Goal: Task Accomplishment & Management: Complete application form

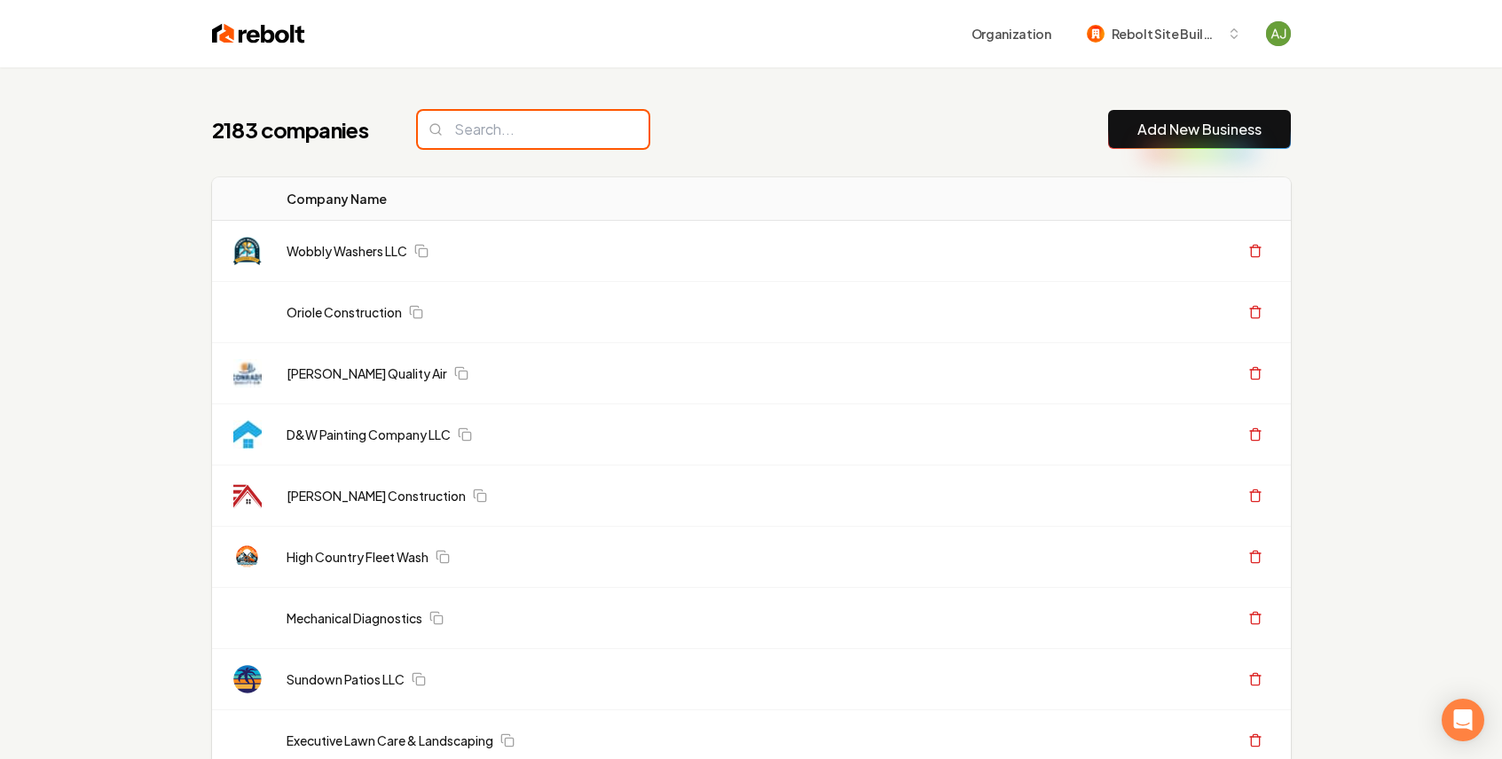
click at [495, 130] on input "search" at bounding box center [533, 129] width 231 height 37
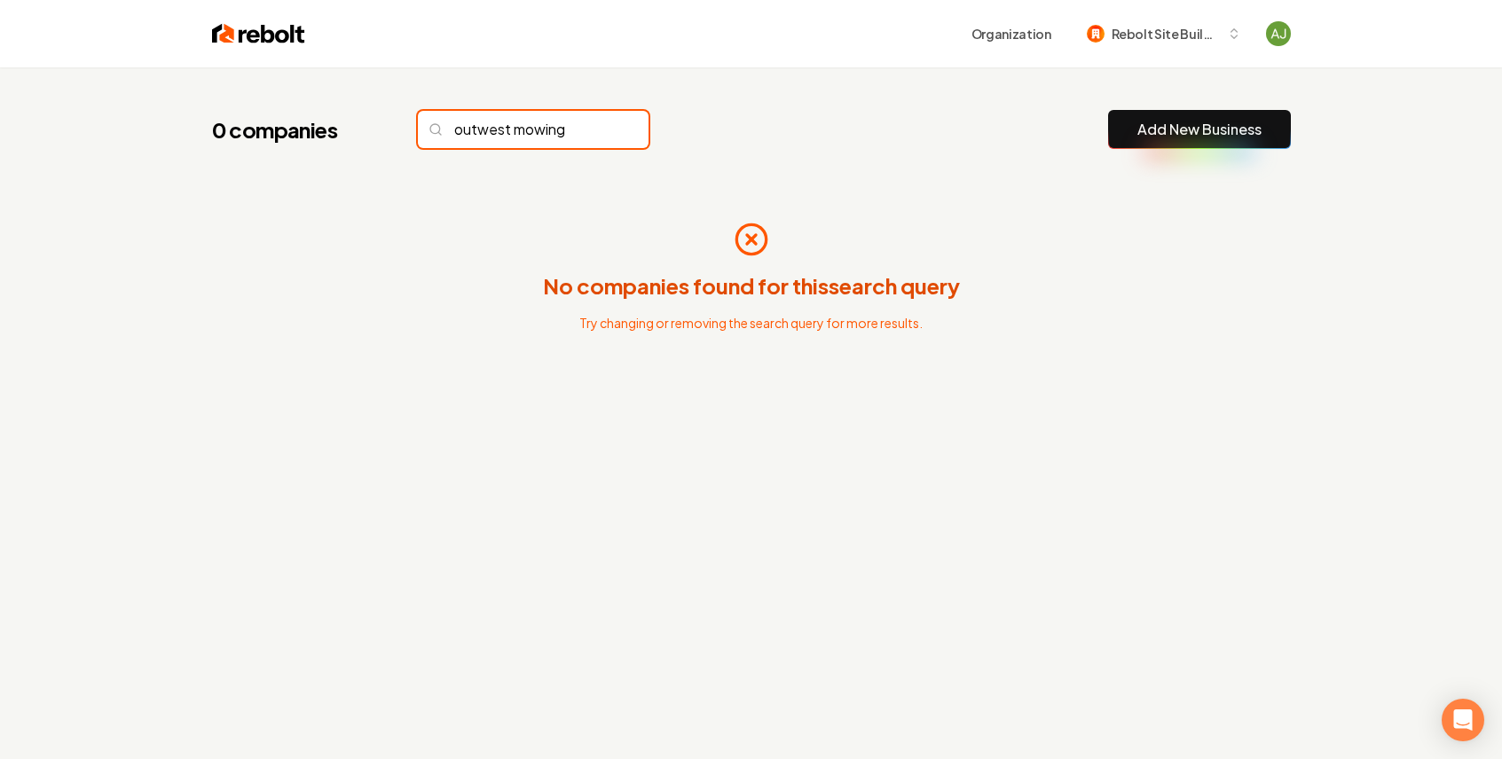
type input "outwest mowing"
click at [600, 129] on input "outwest mowing" at bounding box center [533, 129] width 231 height 37
click at [601, 130] on input "outwest mowing" at bounding box center [533, 129] width 231 height 37
click at [597, 130] on input "outwest mowing" at bounding box center [533, 129] width 231 height 37
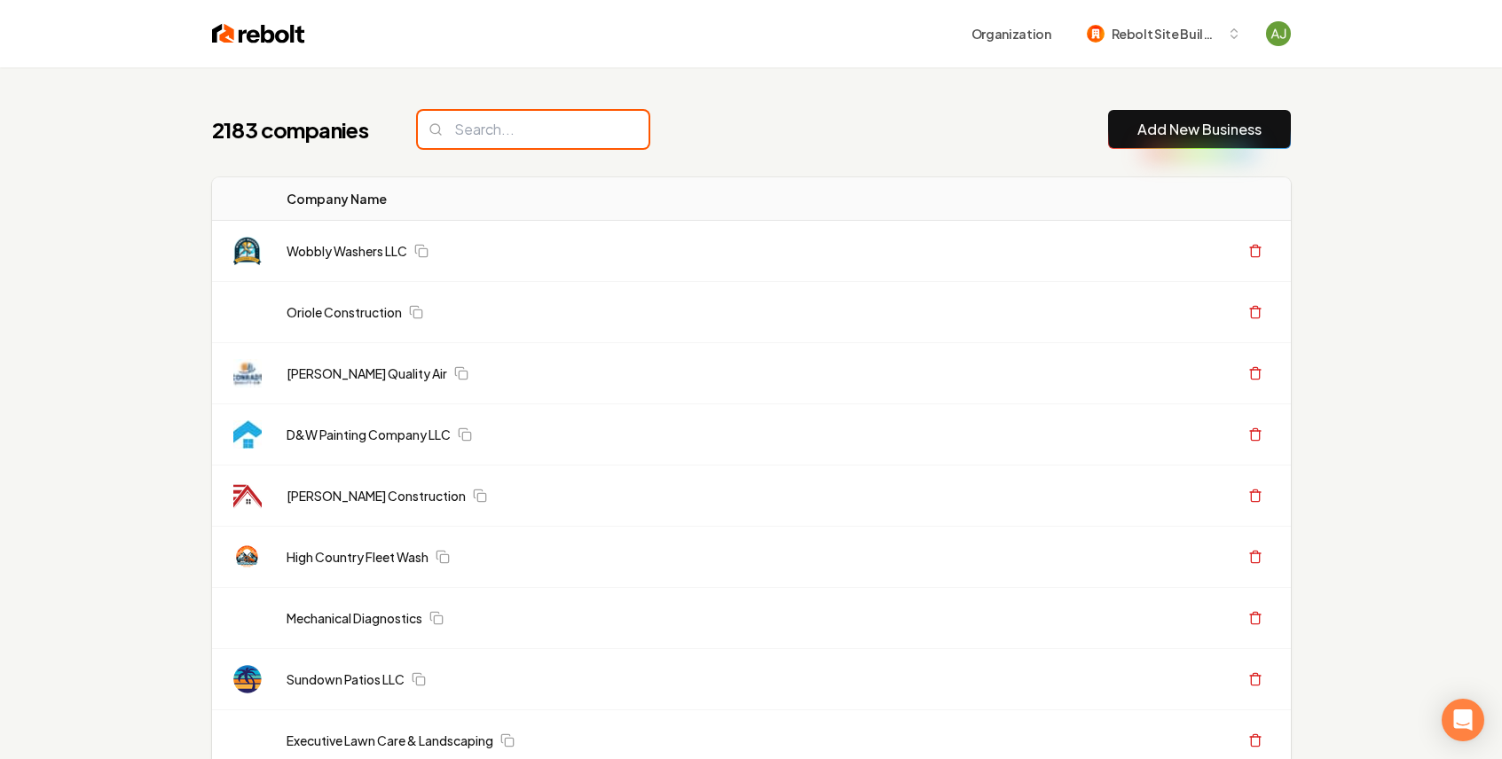
click at [597, 130] on input "search" at bounding box center [533, 129] width 231 height 37
paste input "Outwest Mowing and Services"
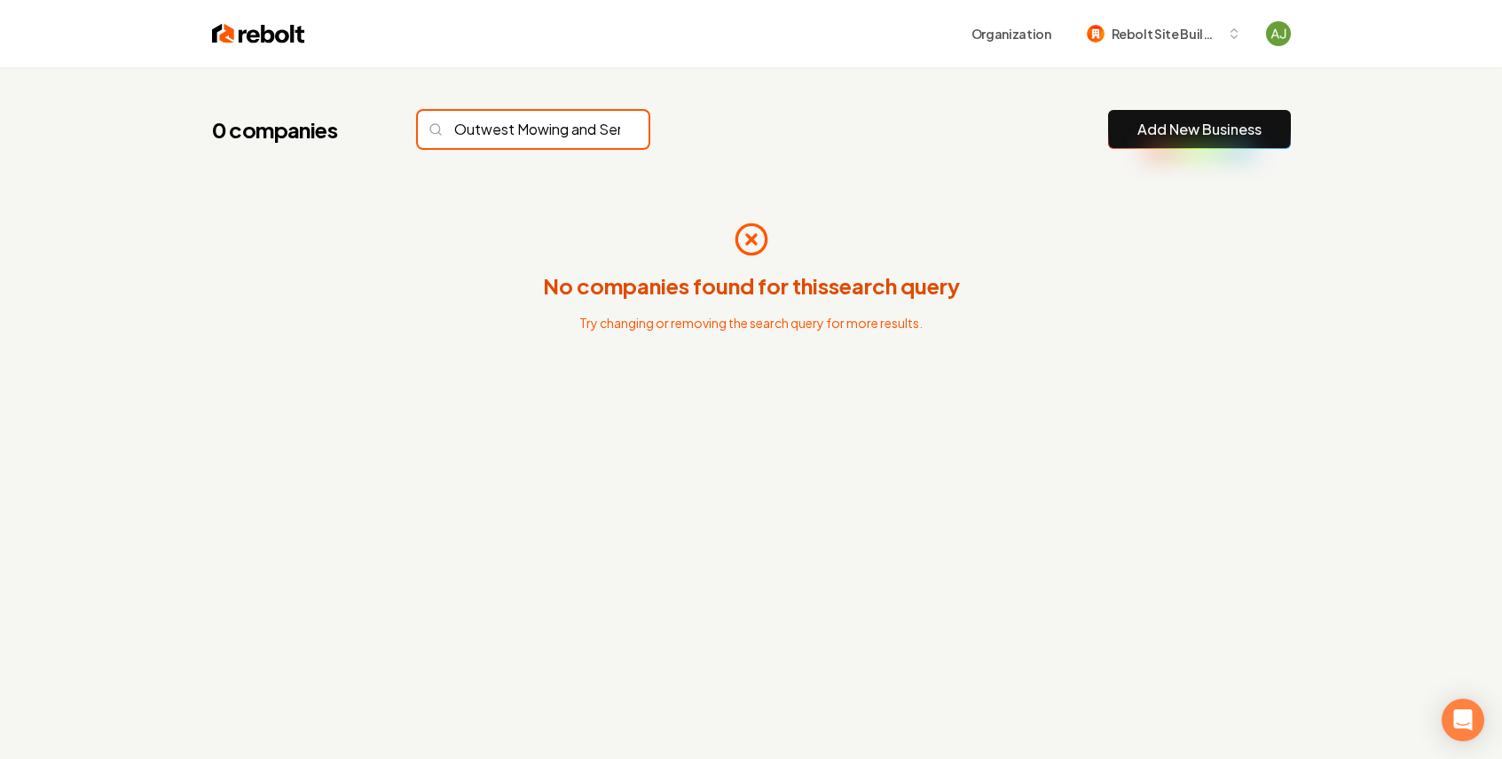
scroll to position [0, 66]
type input "Outwest Mowing and Services"
click at [604, 126] on input "Outwest Mowing and Services" at bounding box center [533, 129] width 231 height 37
click at [599, 130] on input "Outwest Mowing and Services" at bounding box center [533, 129] width 231 height 37
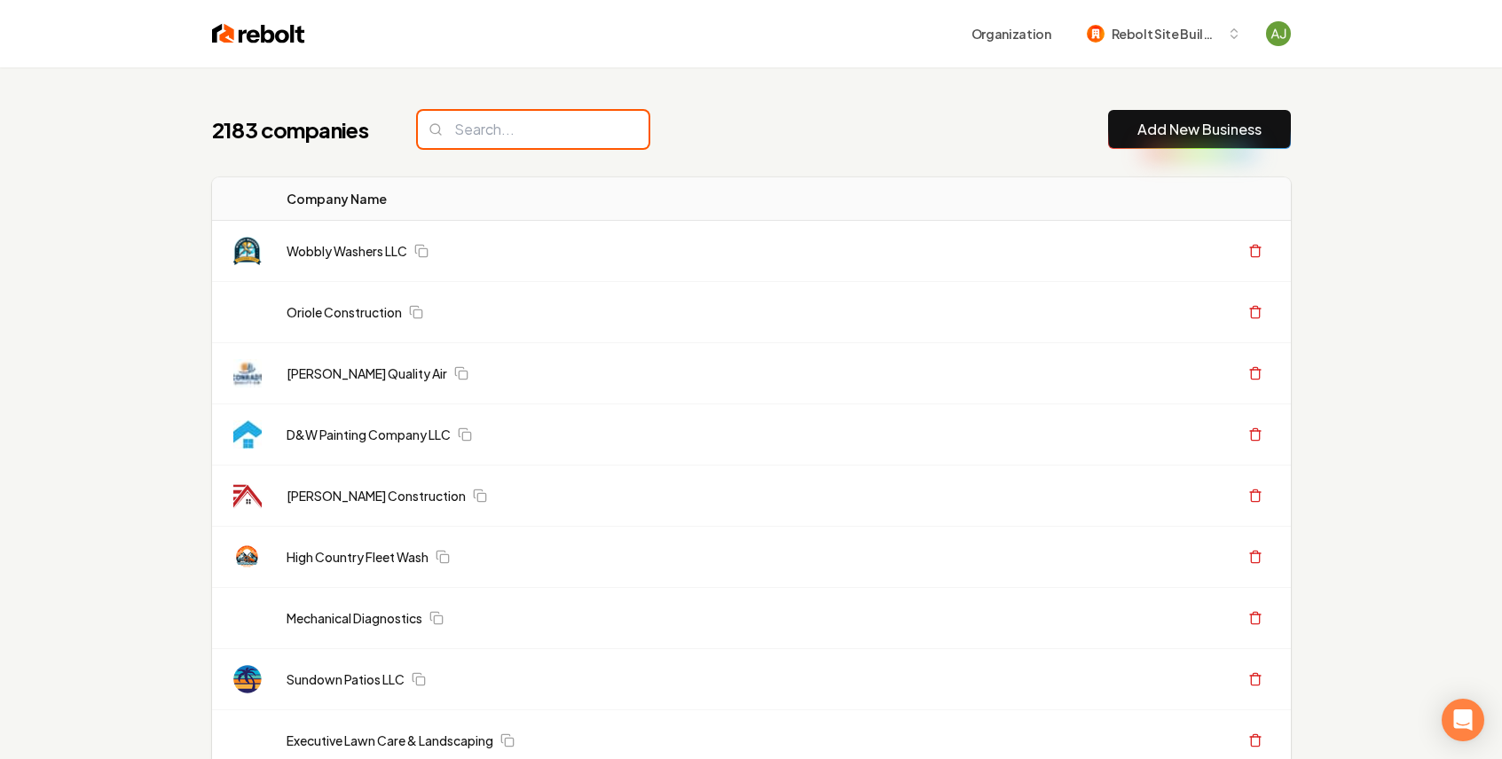
click at [594, 130] on input "search" at bounding box center [533, 129] width 231 height 37
click at [1155, 139] on link "Add New Business" at bounding box center [1199, 129] width 124 height 21
click at [1158, 136] on link "Add New Business" at bounding box center [1199, 129] width 124 height 21
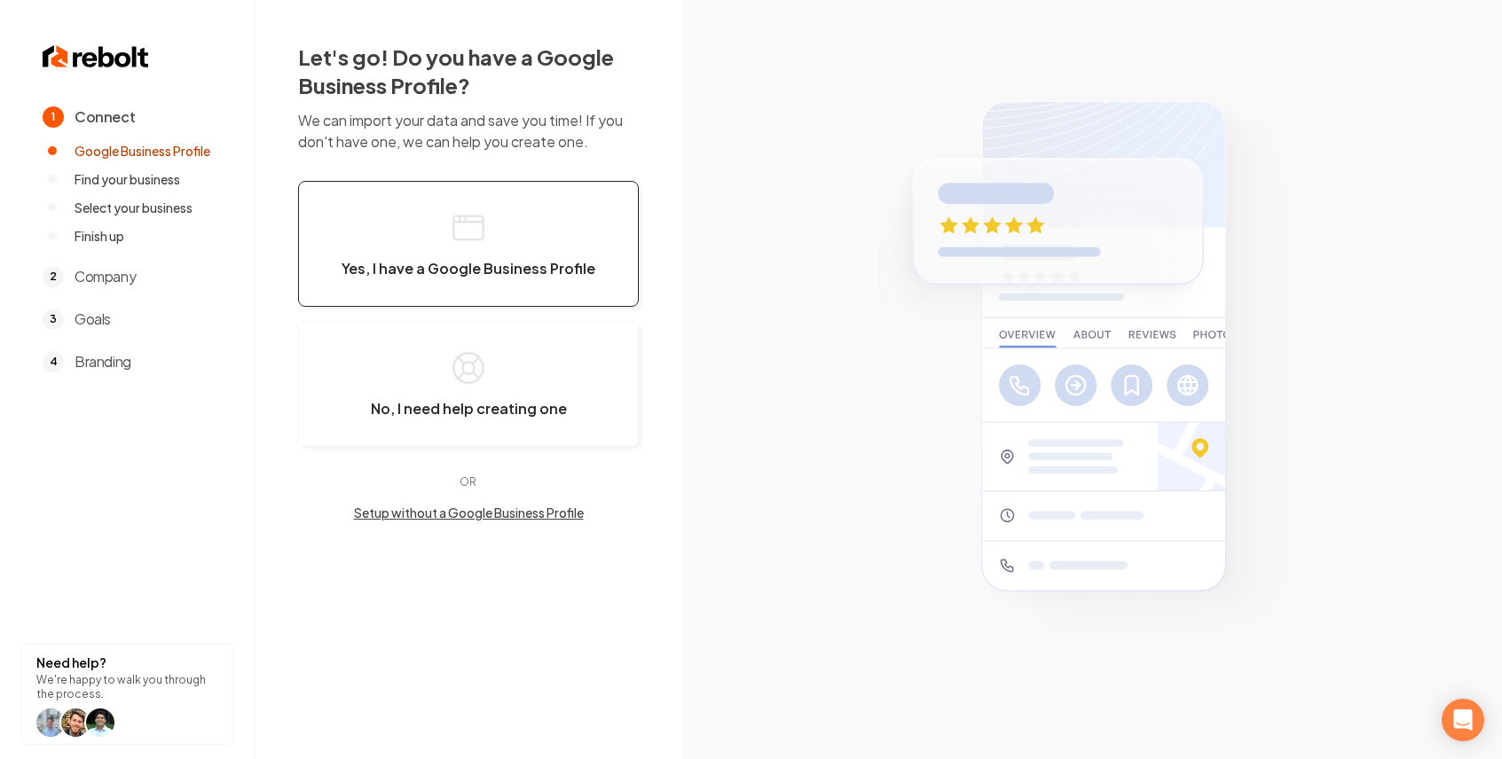
click at [556, 262] on span "Yes, I have a Google Business Profile" at bounding box center [469, 269] width 254 height 18
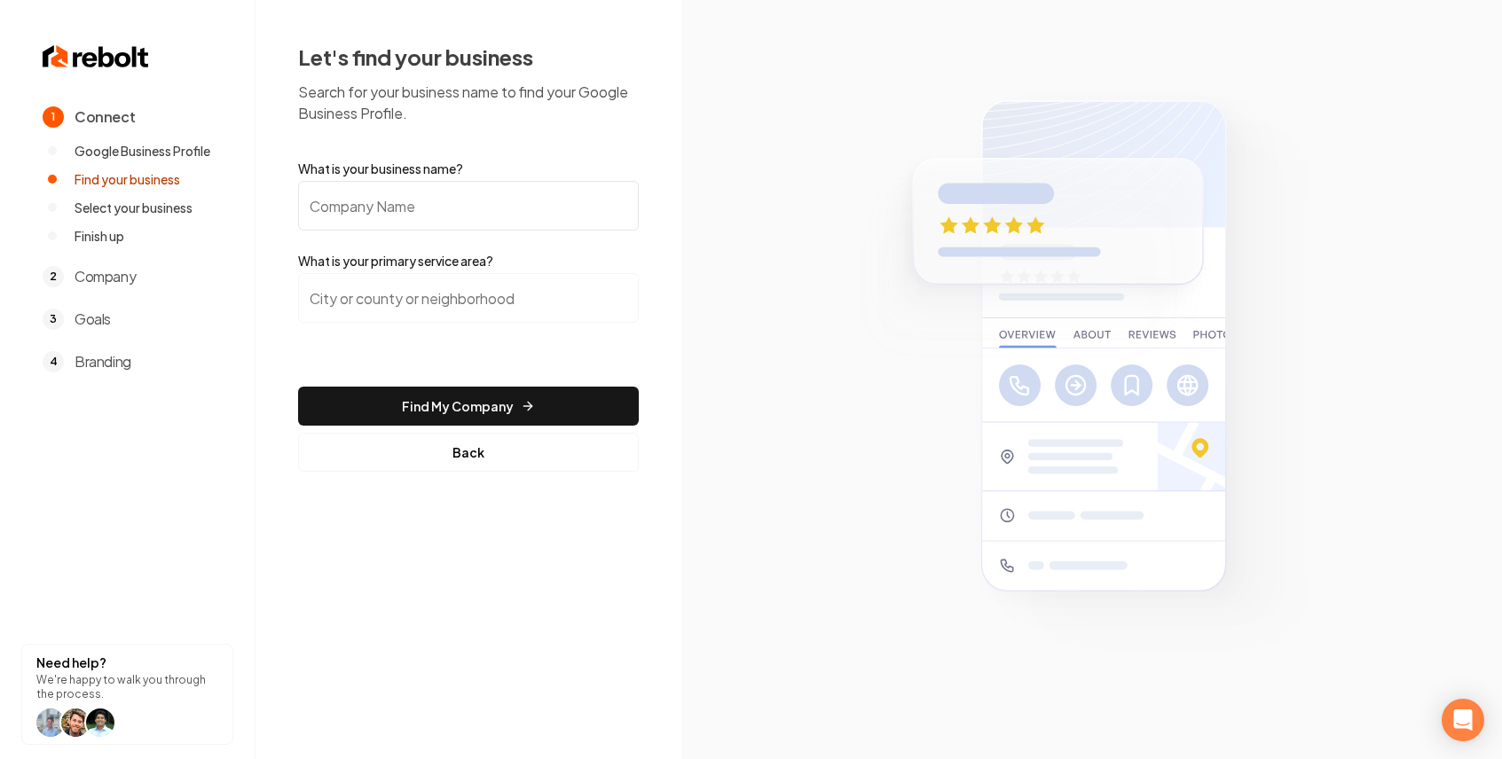
click at [406, 198] on input "What is your business name?" at bounding box center [468, 206] width 341 height 50
paste input "Outwest Mowing and Services"
type input "Outwest Mowing and Services"
click at [483, 277] on input "search" at bounding box center [468, 298] width 341 height 50
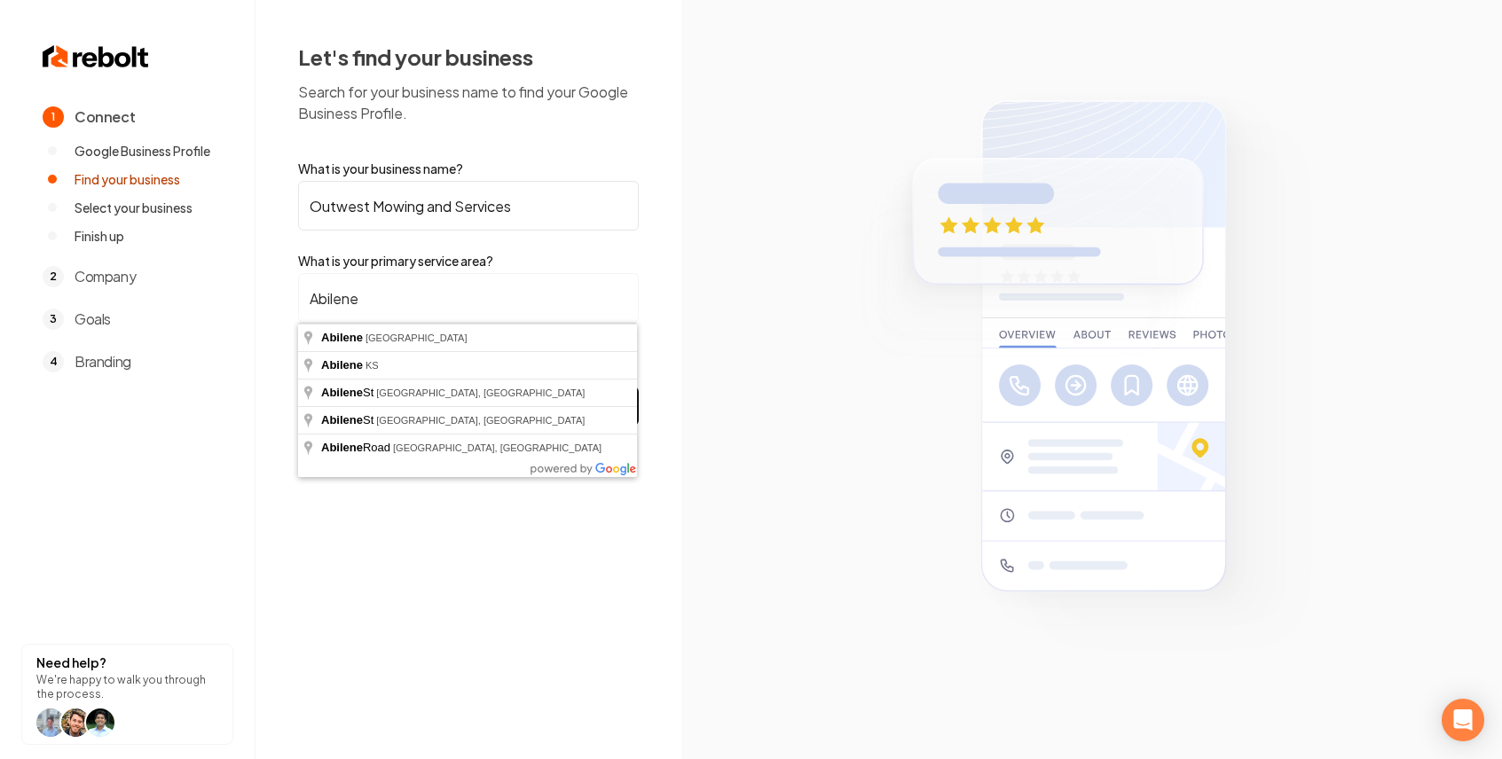
type input "[GEOGRAPHIC_DATA], [GEOGRAPHIC_DATA]"
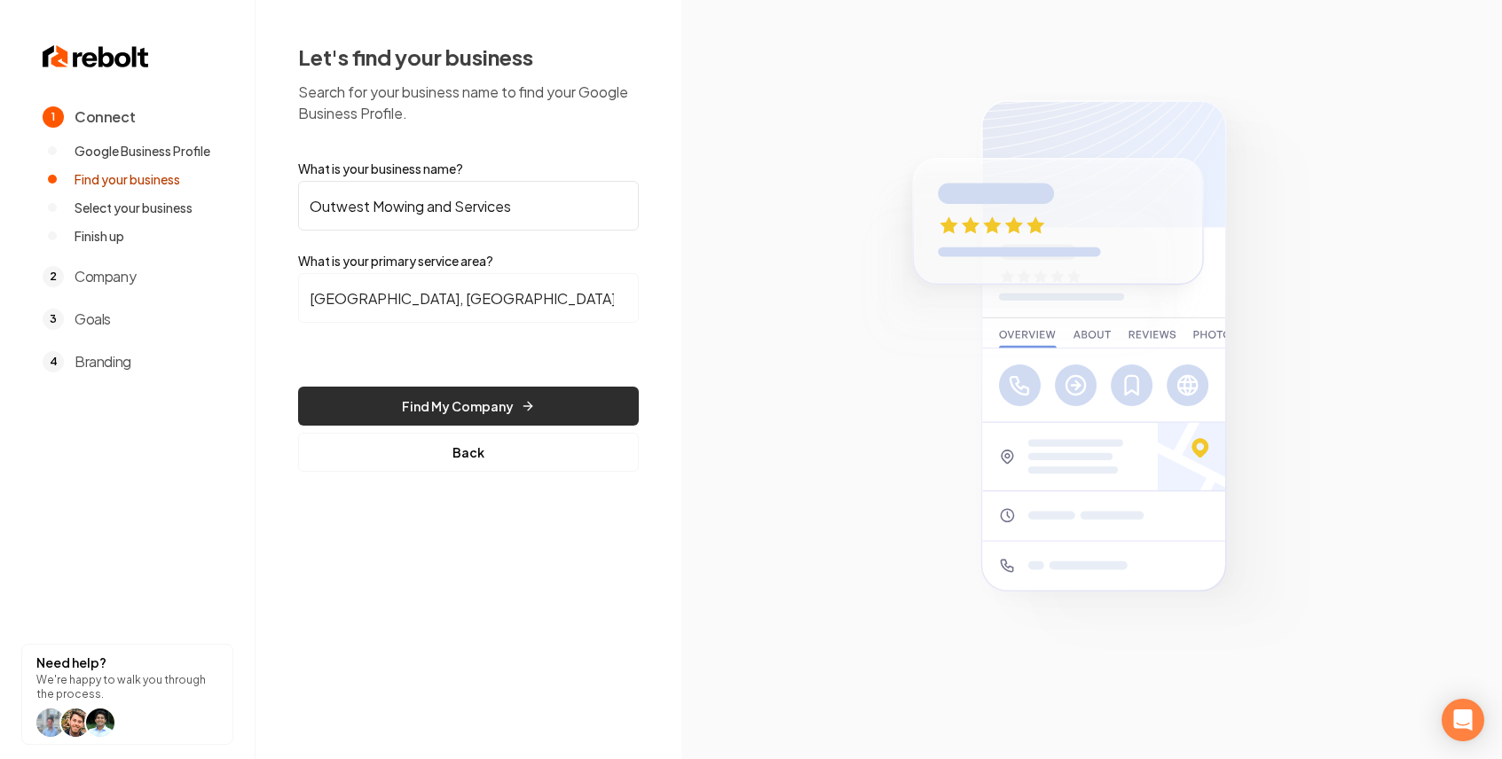
click at [468, 389] on button "Find My Company" at bounding box center [468, 406] width 341 height 39
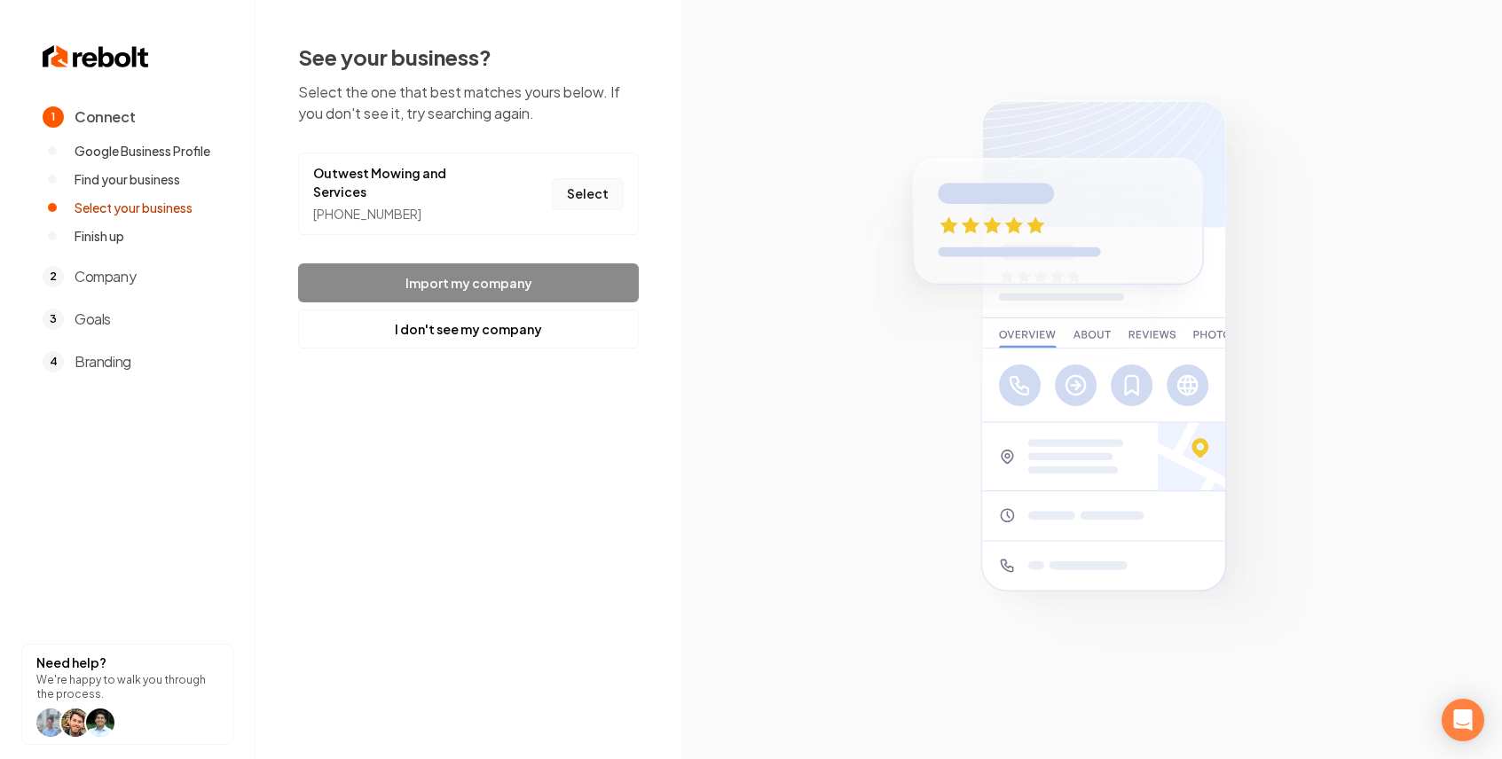
click at [605, 178] on button "Select" at bounding box center [588, 194] width 72 height 32
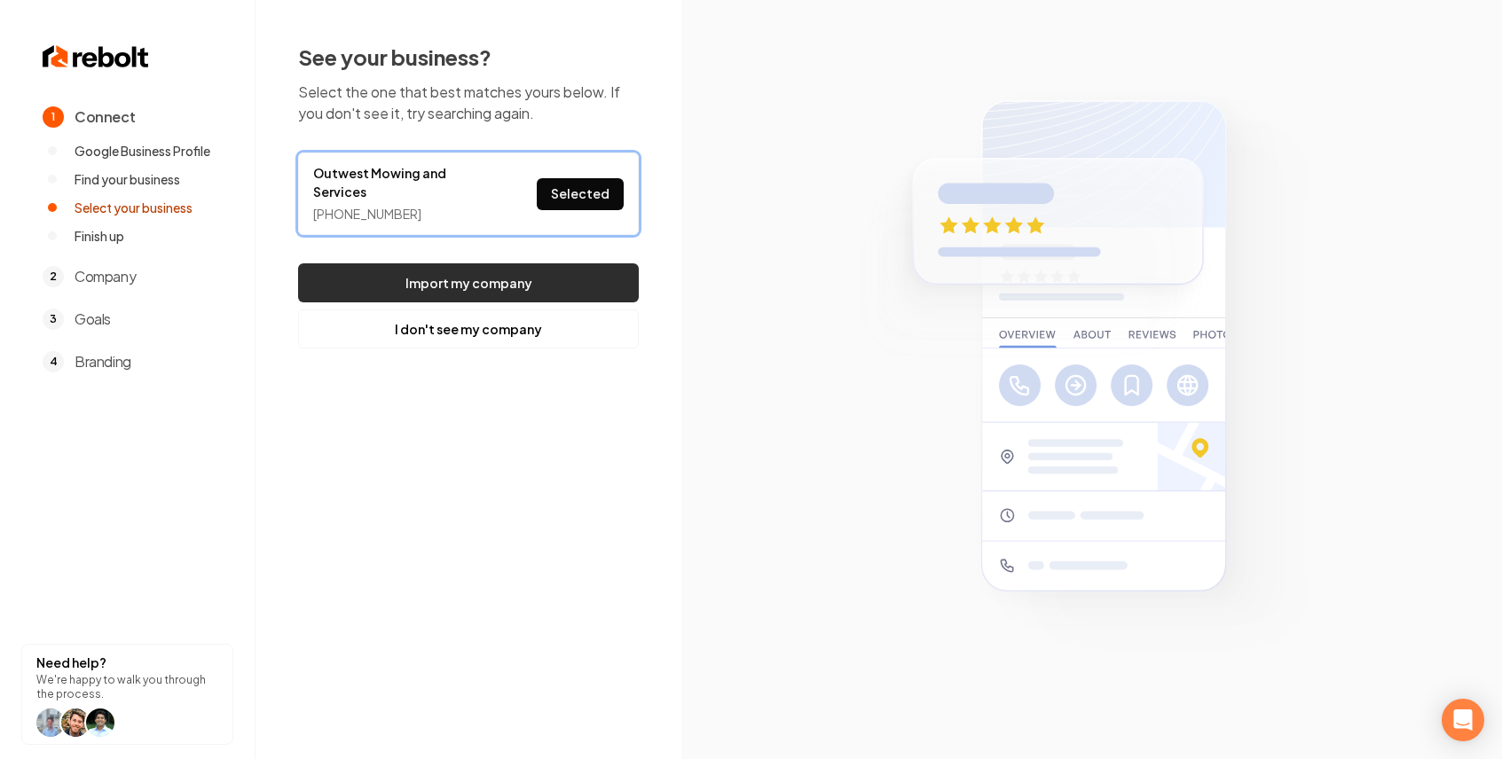
click at [508, 263] on button "Import my company" at bounding box center [468, 282] width 341 height 39
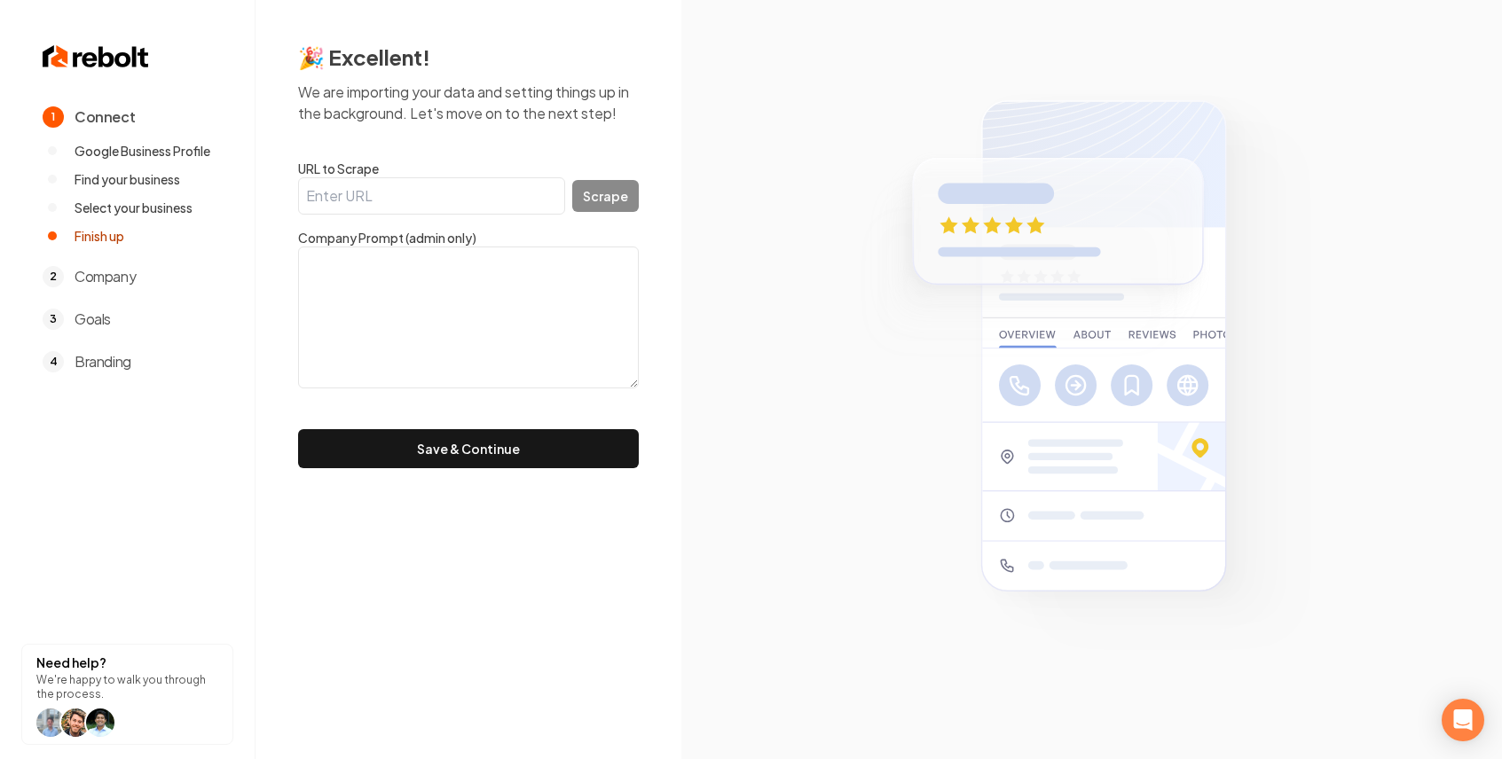
click at [436, 211] on input "URL to Scrape" at bounding box center [431, 195] width 267 height 37
paste input "[URL][DOMAIN_NAME]"
type input "[URL][DOMAIN_NAME]"
click at [298, 429] on button "Save & Continue" at bounding box center [468, 448] width 341 height 39
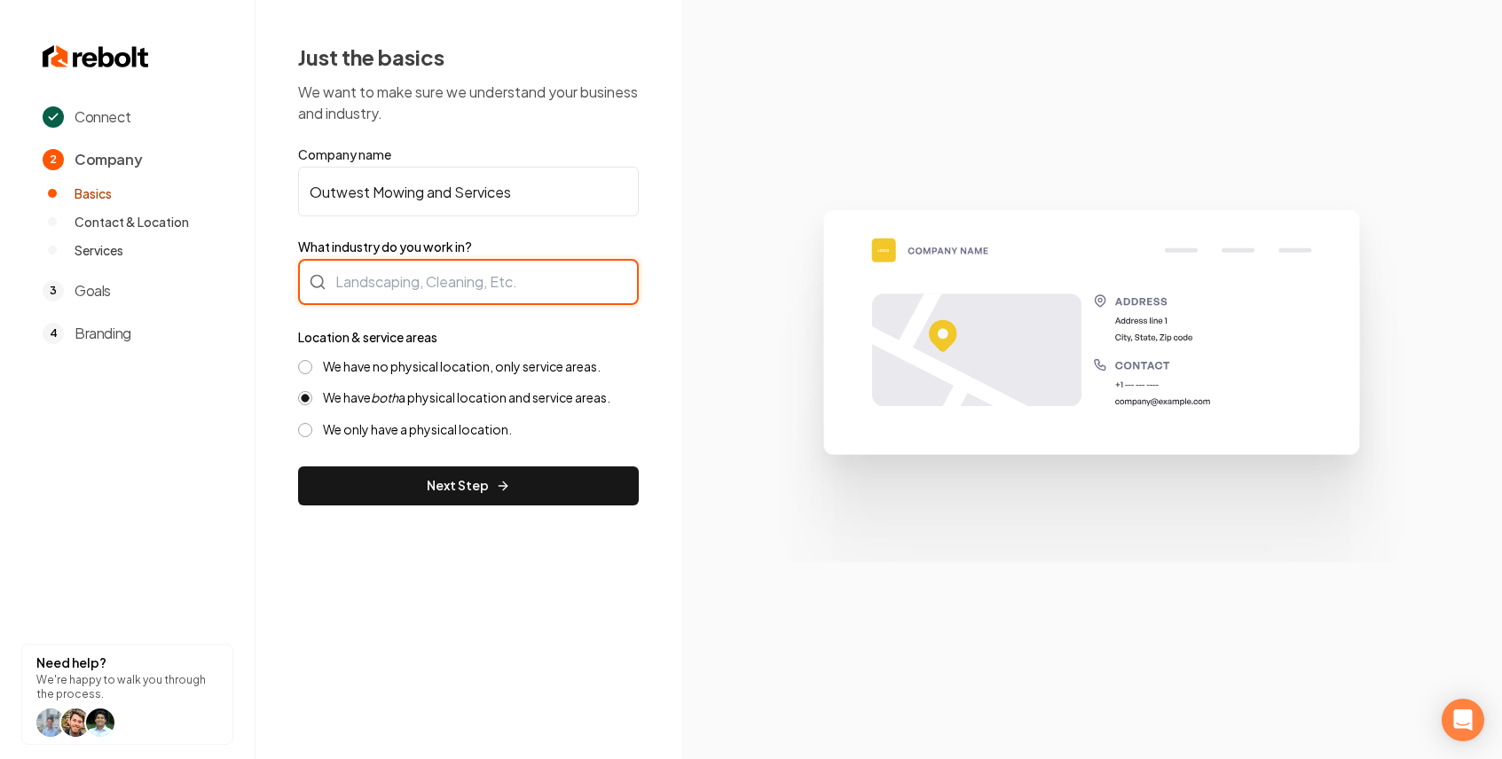
click at [446, 292] on div at bounding box center [468, 282] width 341 height 46
type input "Landscaping"
click at [310, 363] on button "We have no physical location, only service areas." at bounding box center [305, 367] width 14 height 14
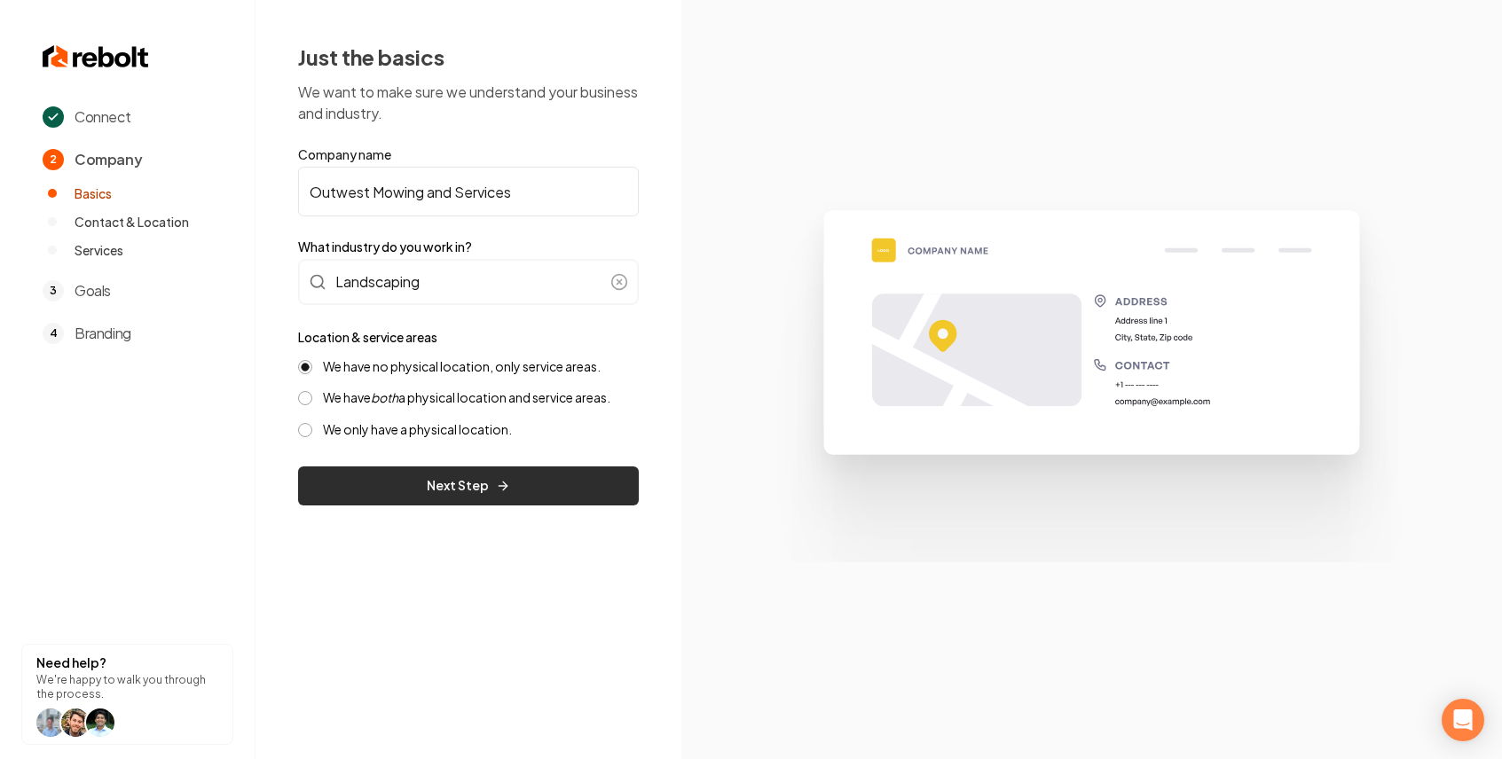
click at [471, 501] on button "Next Step" at bounding box center [468, 486] width 341 height 39
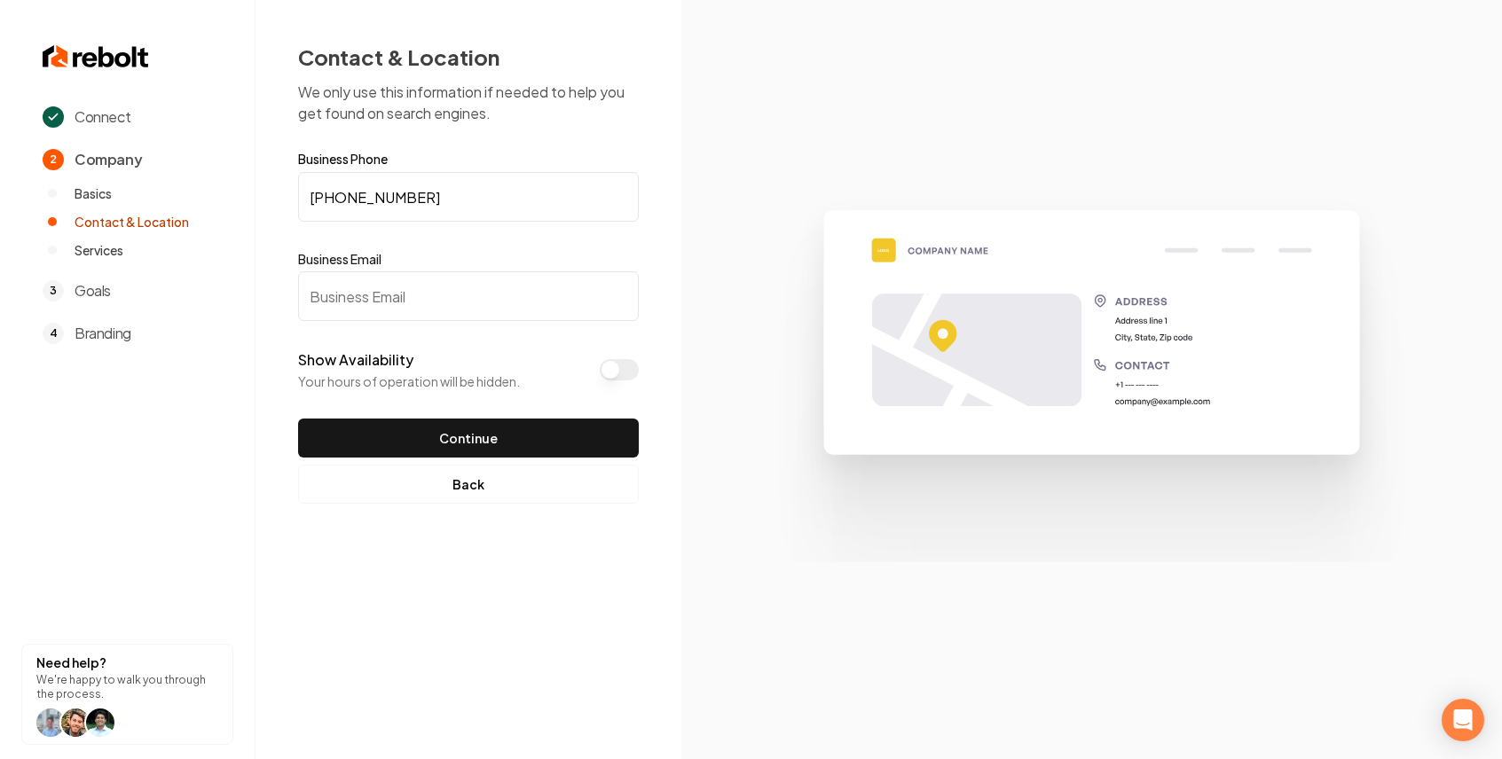
click at [448, 300] on input "Business Email" at bounding box center [468, 296] width 341 height 50
paste input "[EMAIL_ADDRESS][DOMAIN_NAME]"
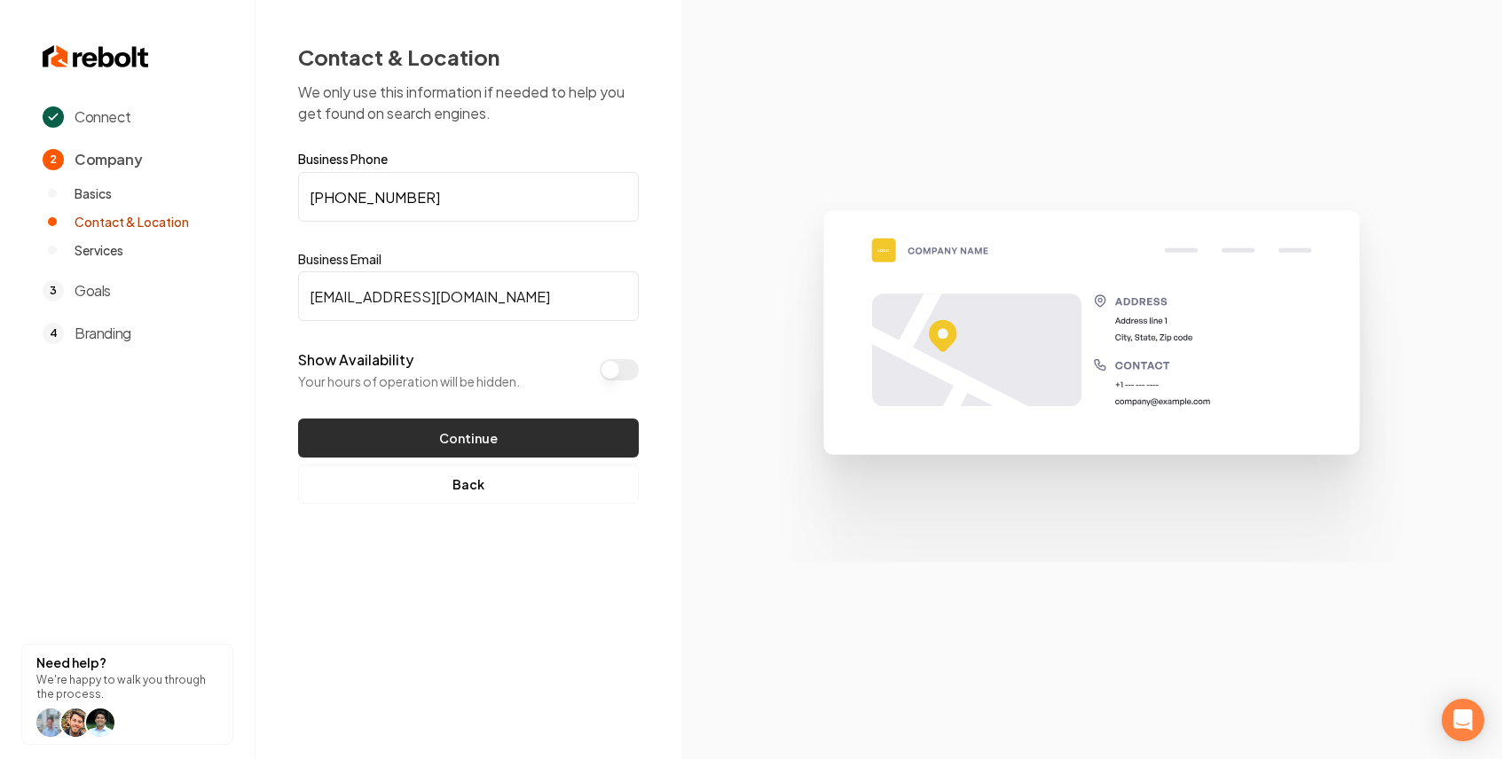
type input "[EMAIL_ADDRESS][DOMAIN_NAME]"
click at [500, 427] on button "Continue" at bounding box center [468, 438] width 341 height 39
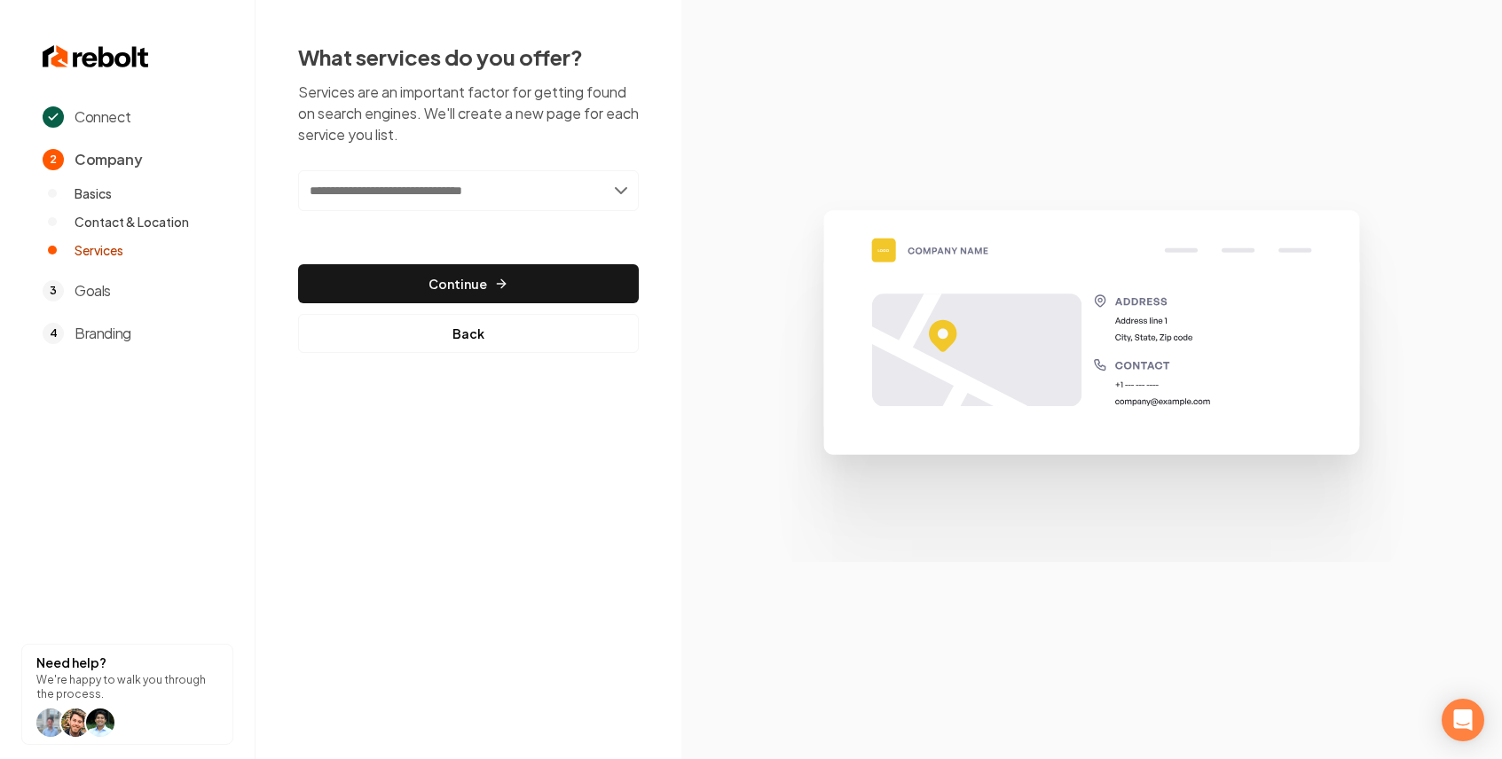
click at [450, 198] on input "text" at bounding box center [468, 190] width 341 height 41
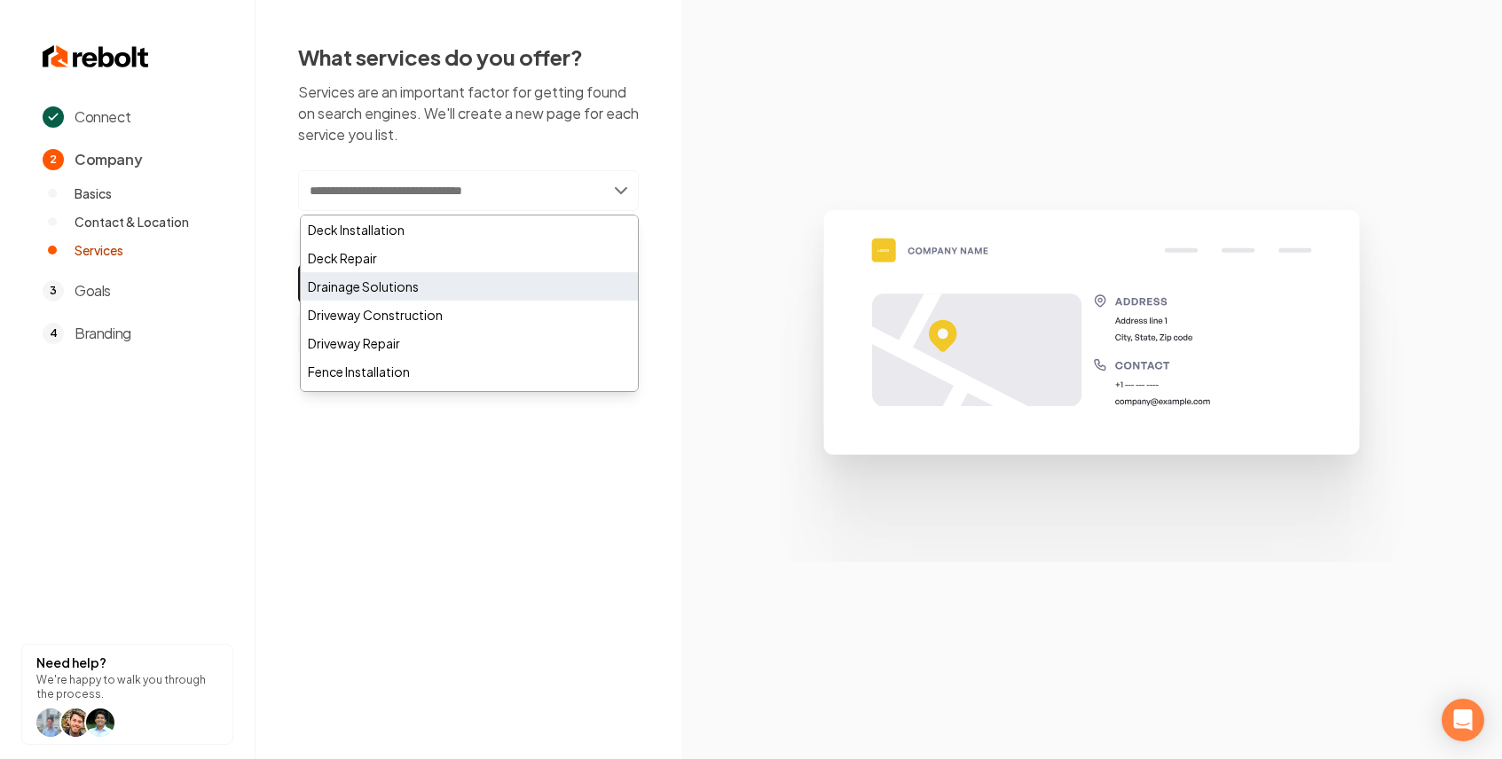
scroll to position [9, 0]
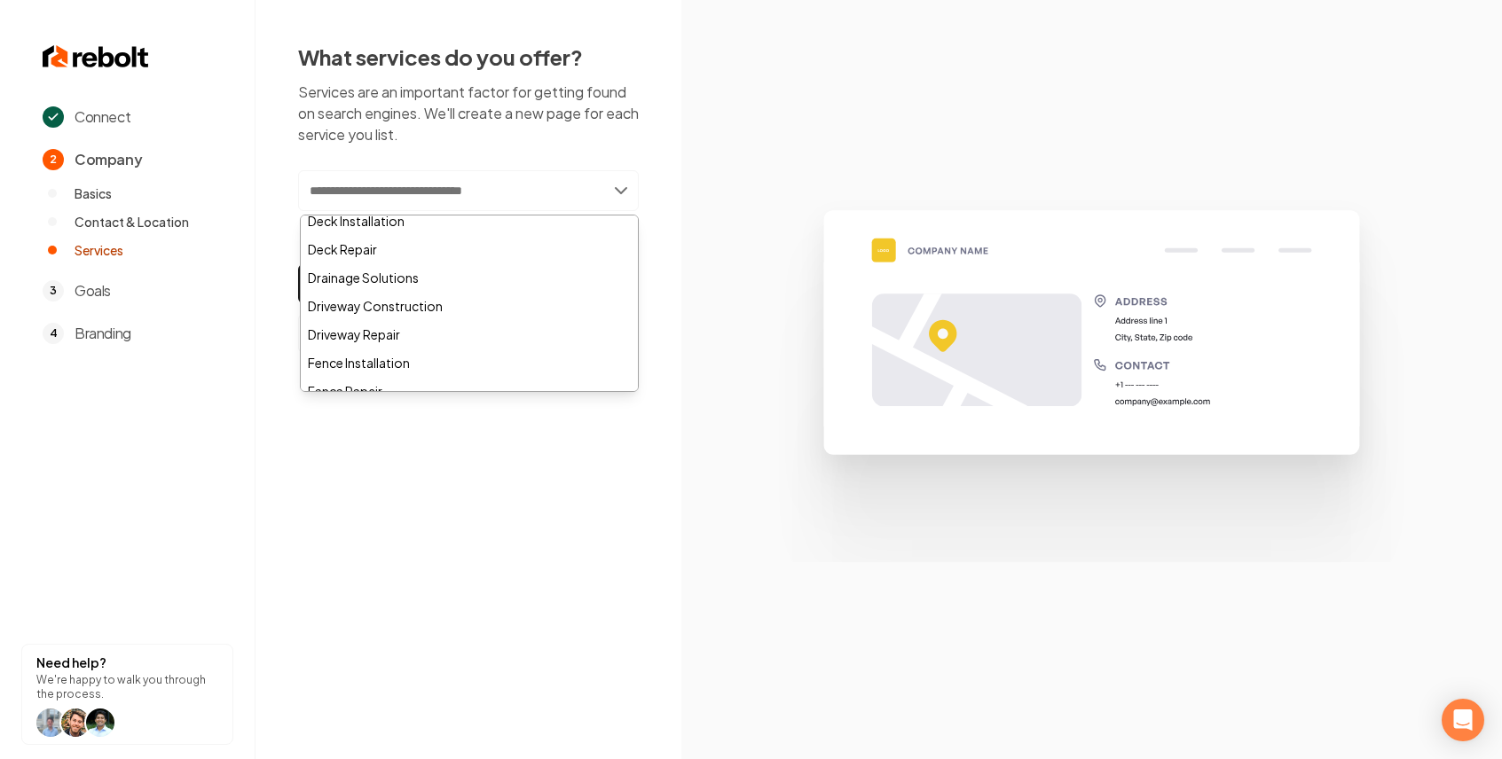
click at [692, 67] on section at bounding box center [1091, 379] width 821 height 759
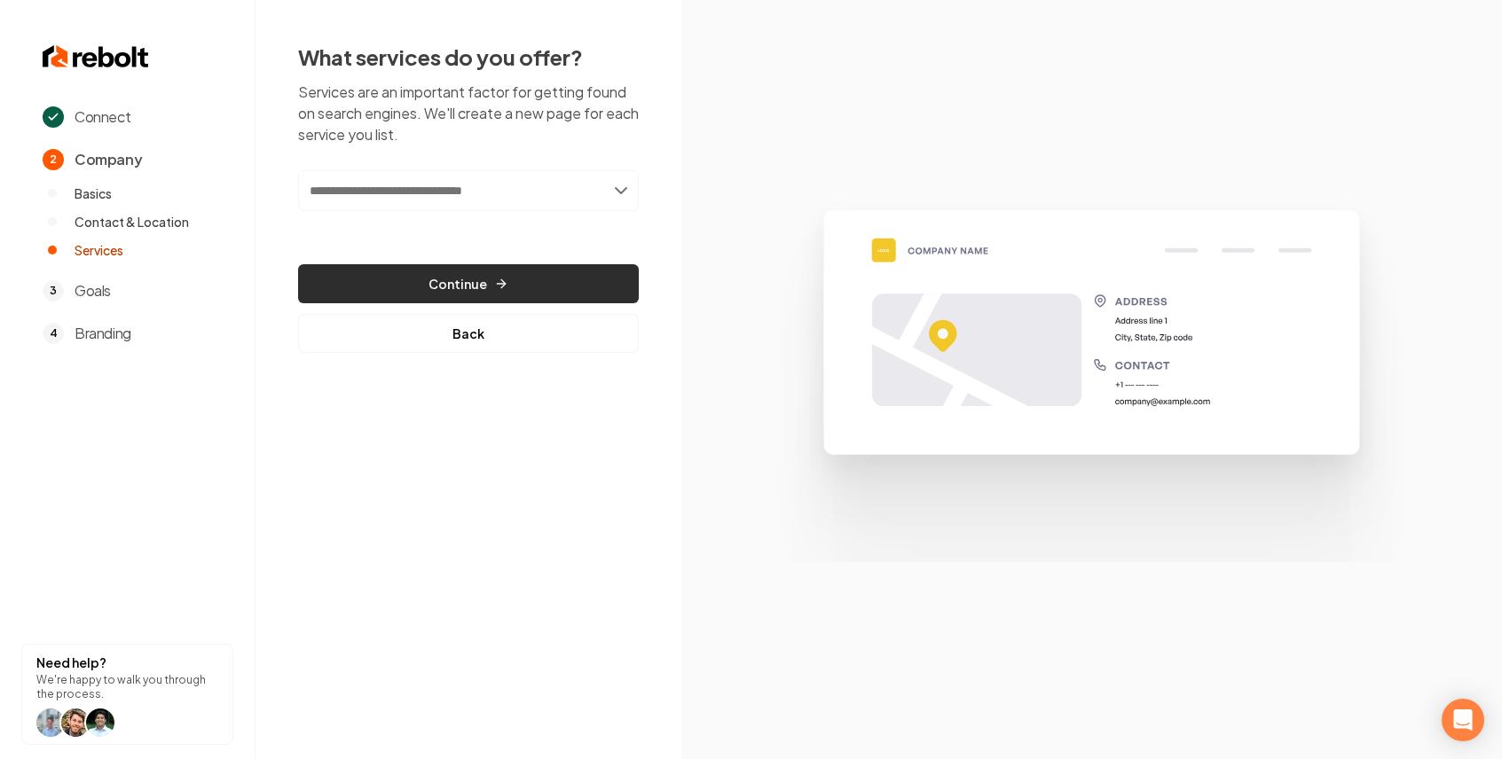
click at [440, 279] on button "Continue" at bounding box center [468, 283] width 341 height 39
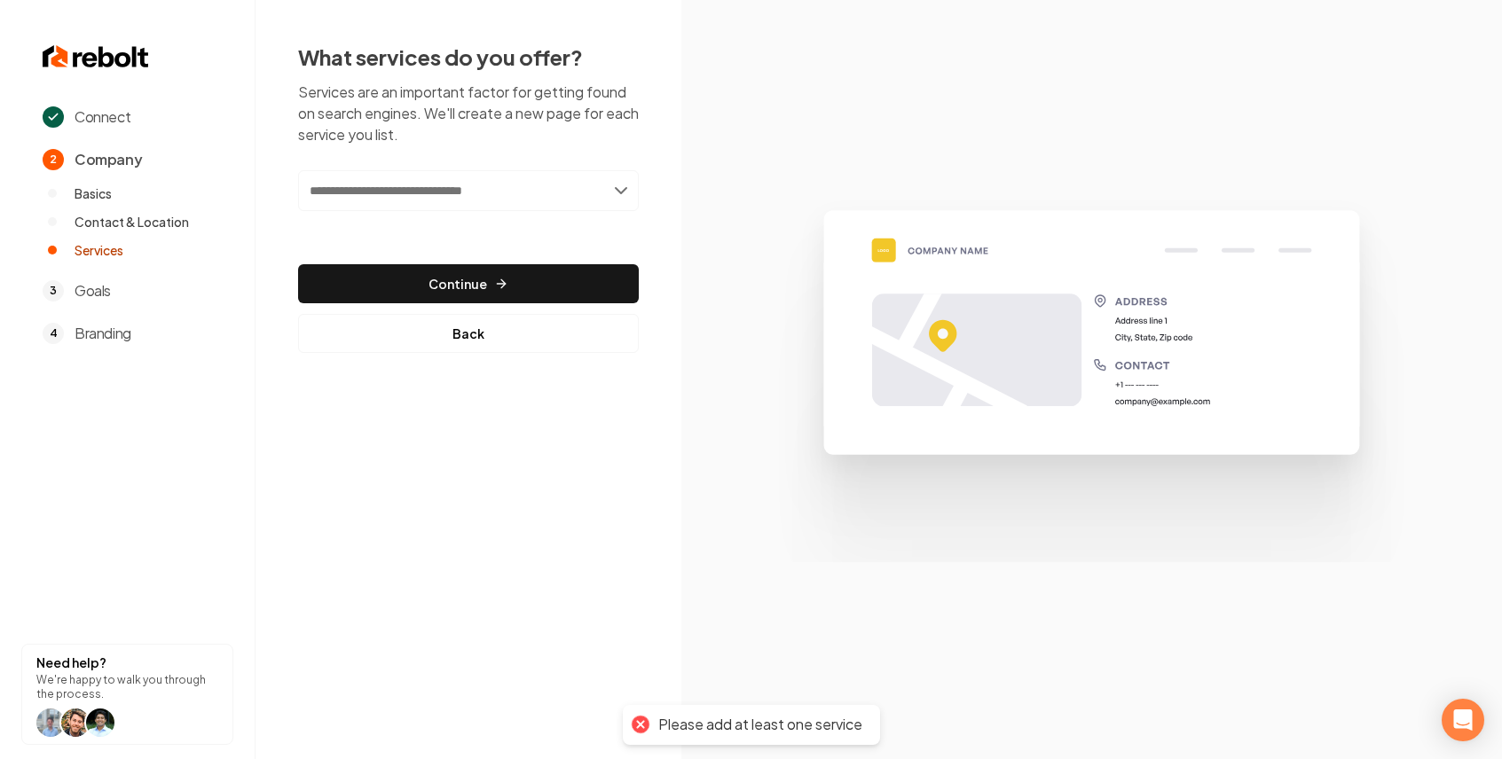
click at [474, 200] on input "text" at bounding box center [468, 190] width 341 height 41
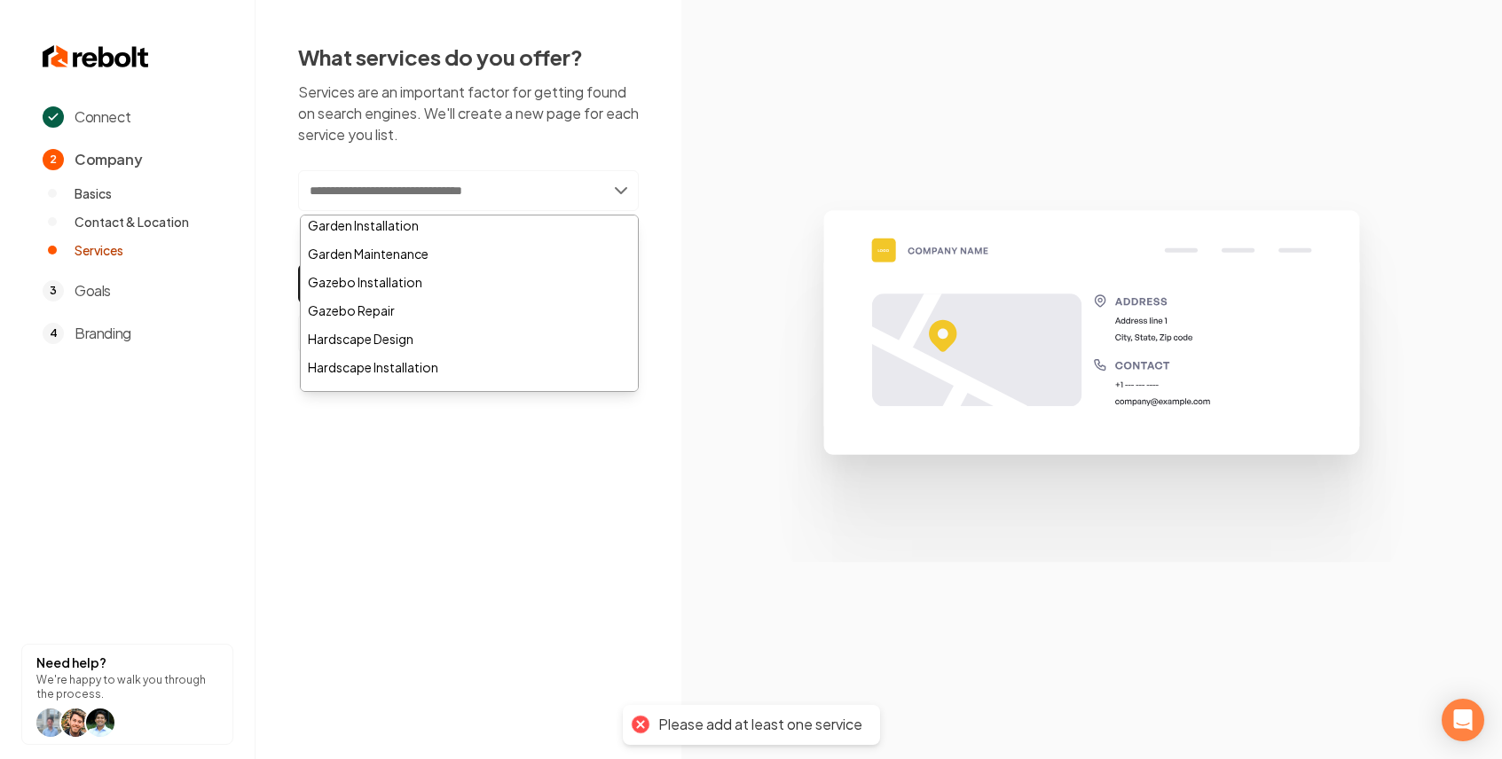
scroll to position [231, 0]
click at [433, 261] on div "Garden Maintenance" at bounding box center [469, 254] width 337 height 28
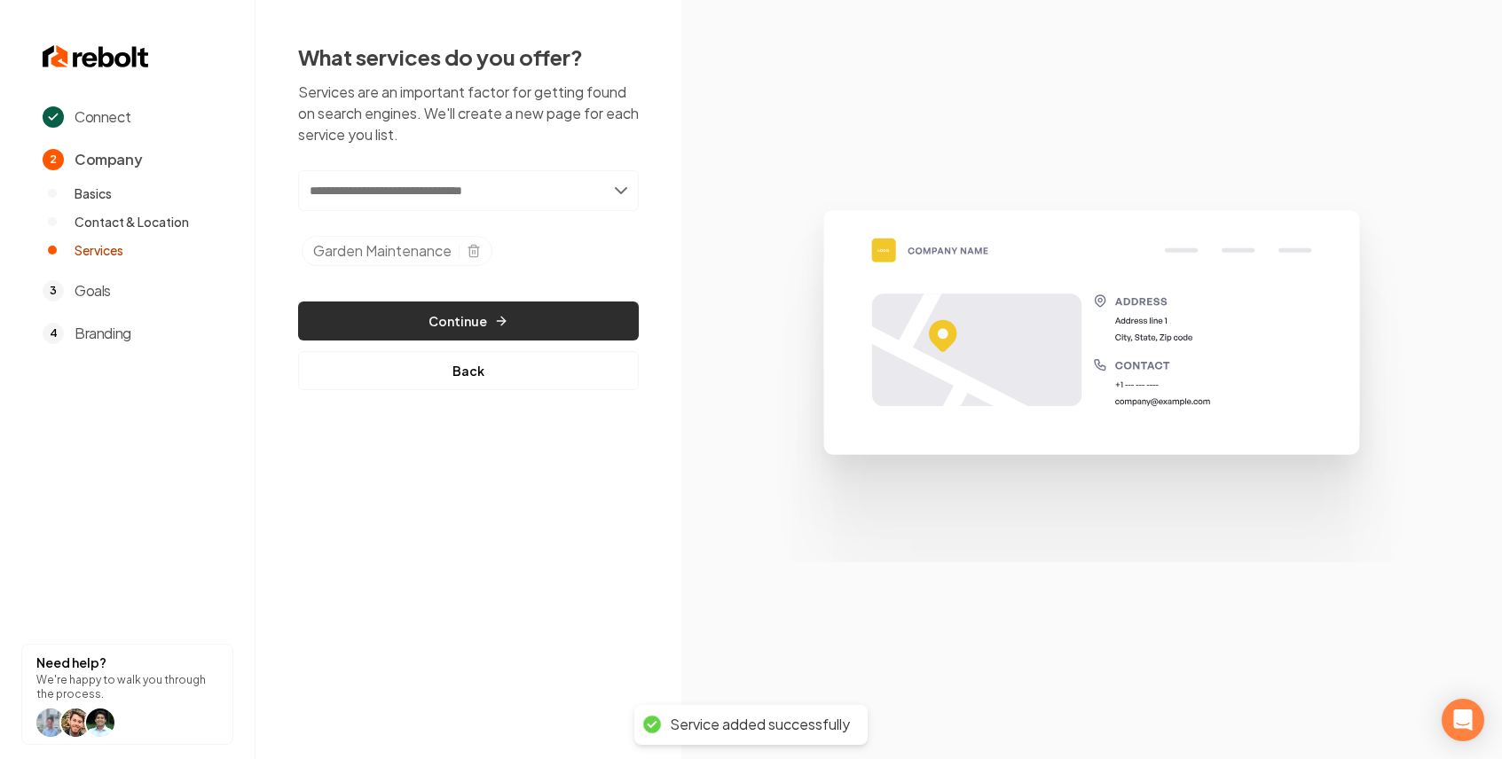
click at [463, 316] on button "Continue" at bounding box center [468, 321] width 341 height 39
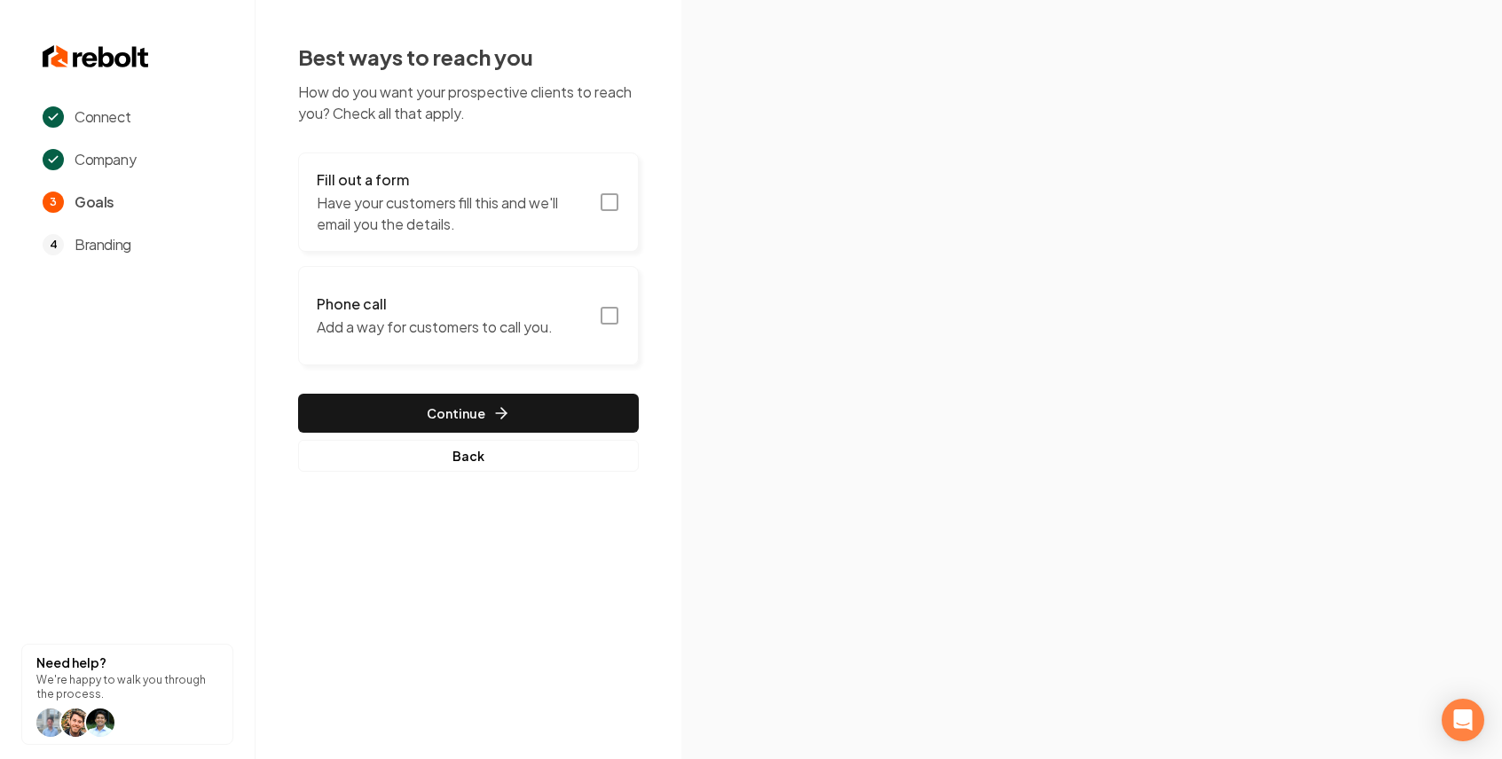
click at [526, 200] on p "Have your customers fill this and we'll email you the details." at bounding box center [452, 214] width 271 height 43
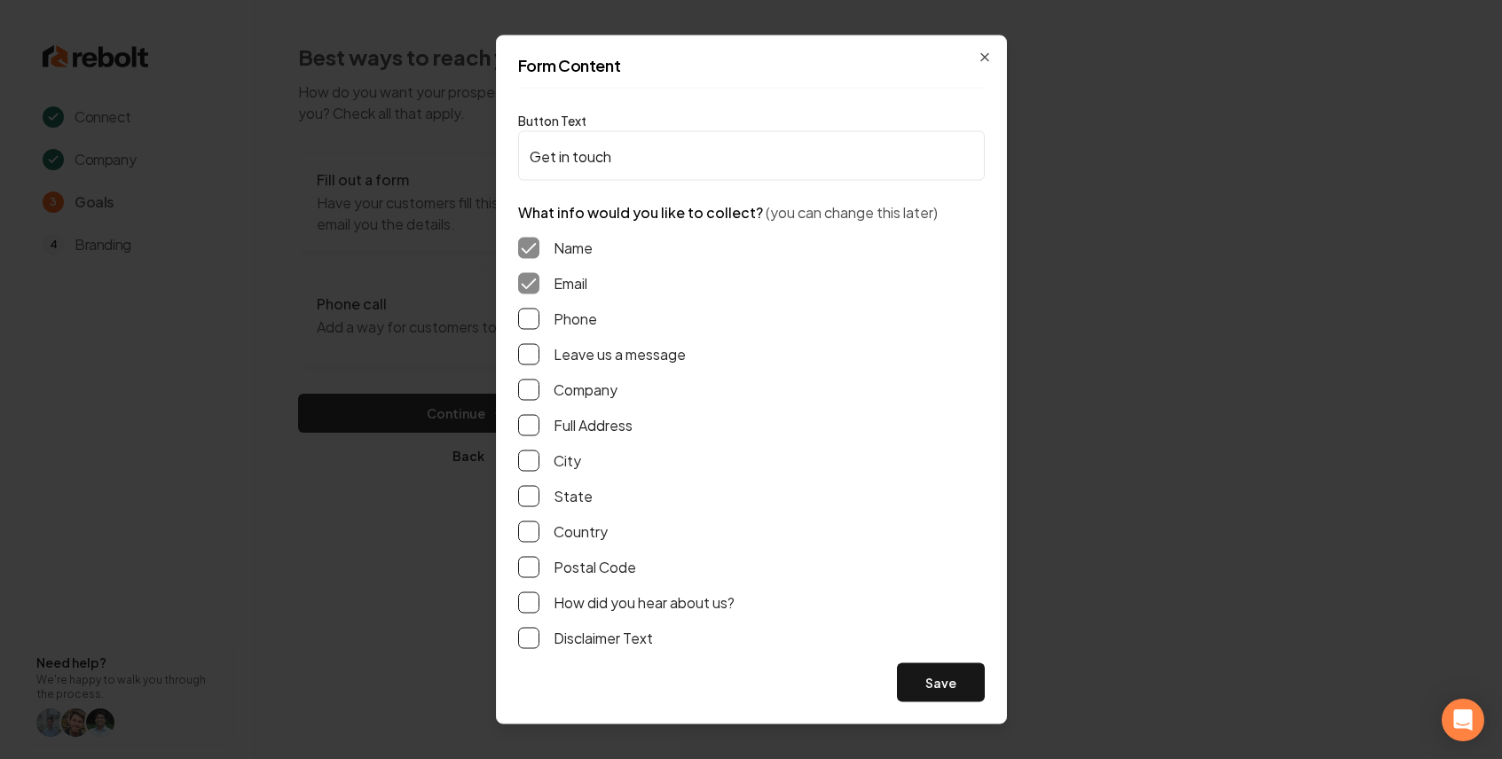
click at [525, 310] on button "Phone" at bounding box center [528, 319] width 21 height 21
click at [527, 348] on button "Leave us a message" at bounding box center [528, 354] width 21 height 21
click at [935, 671] on button "Save" at bounding box center [941, 683] width 88 height 39
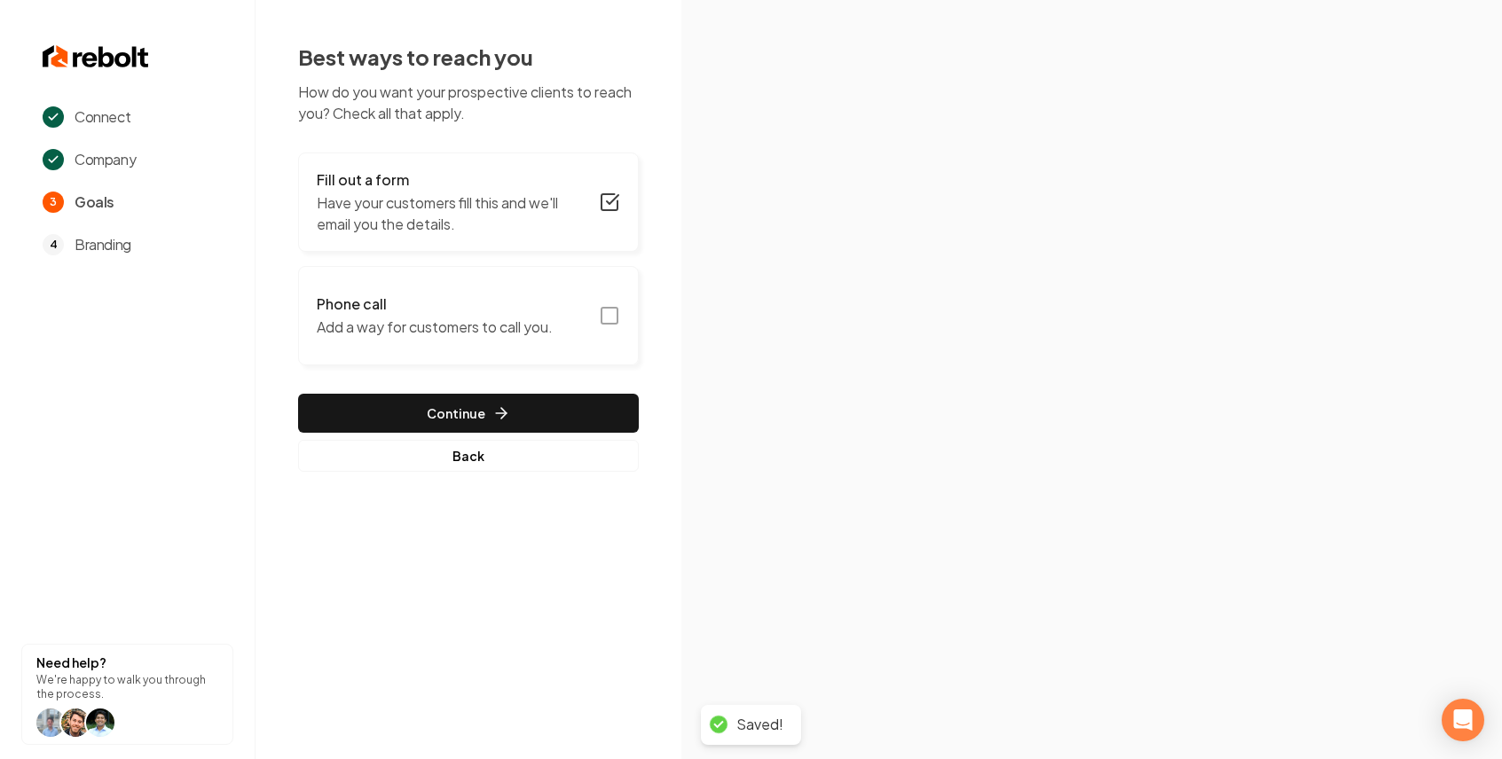
click at [603, 330] on button "Phone call Add a way for customers to call you." at bounding box center [468, 315] width 341 height 99
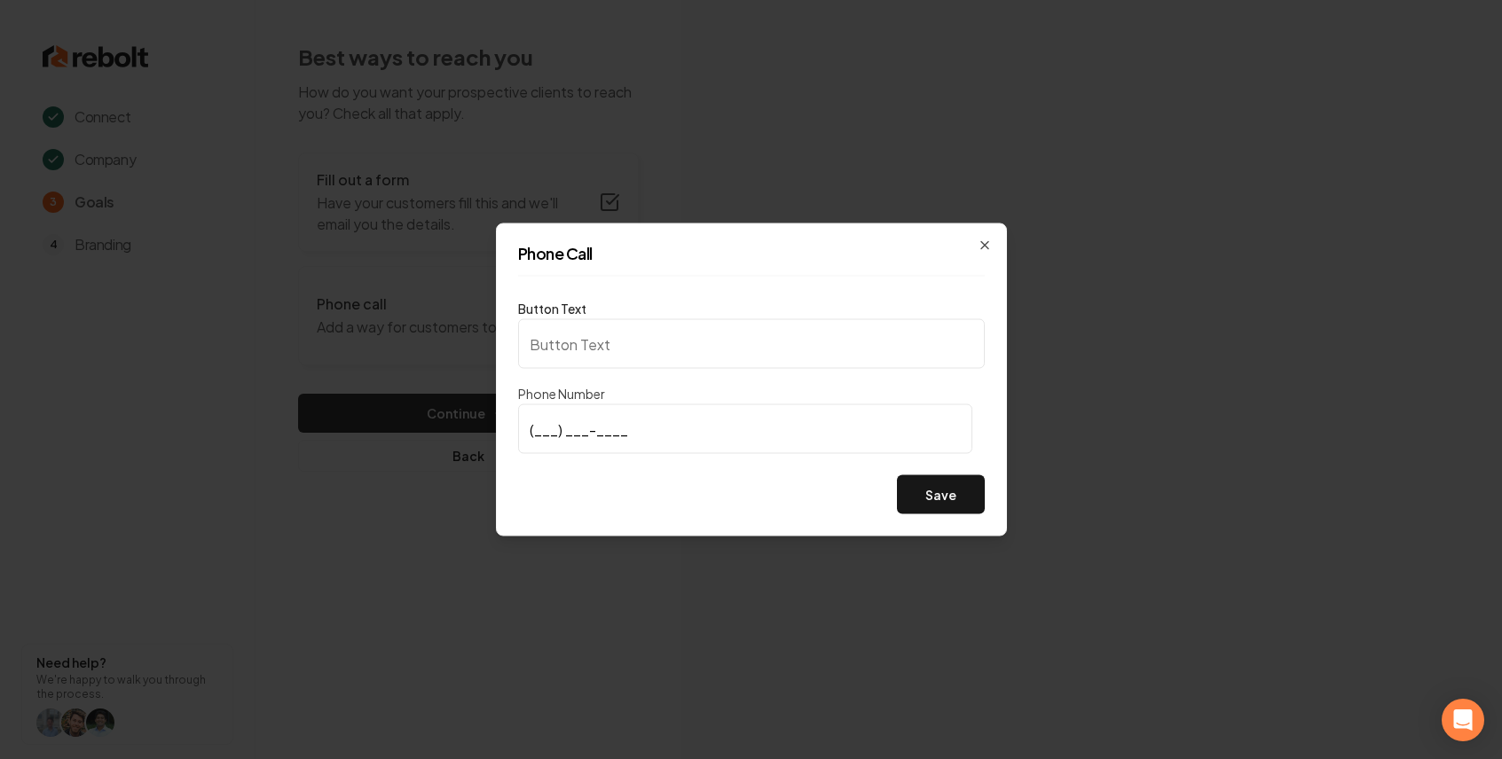
type input "Call us"
type input "[PHONE_NUMBER]"
click at [899, 486] on button "Save" at bounding box center [941, 495] width 88 height 39
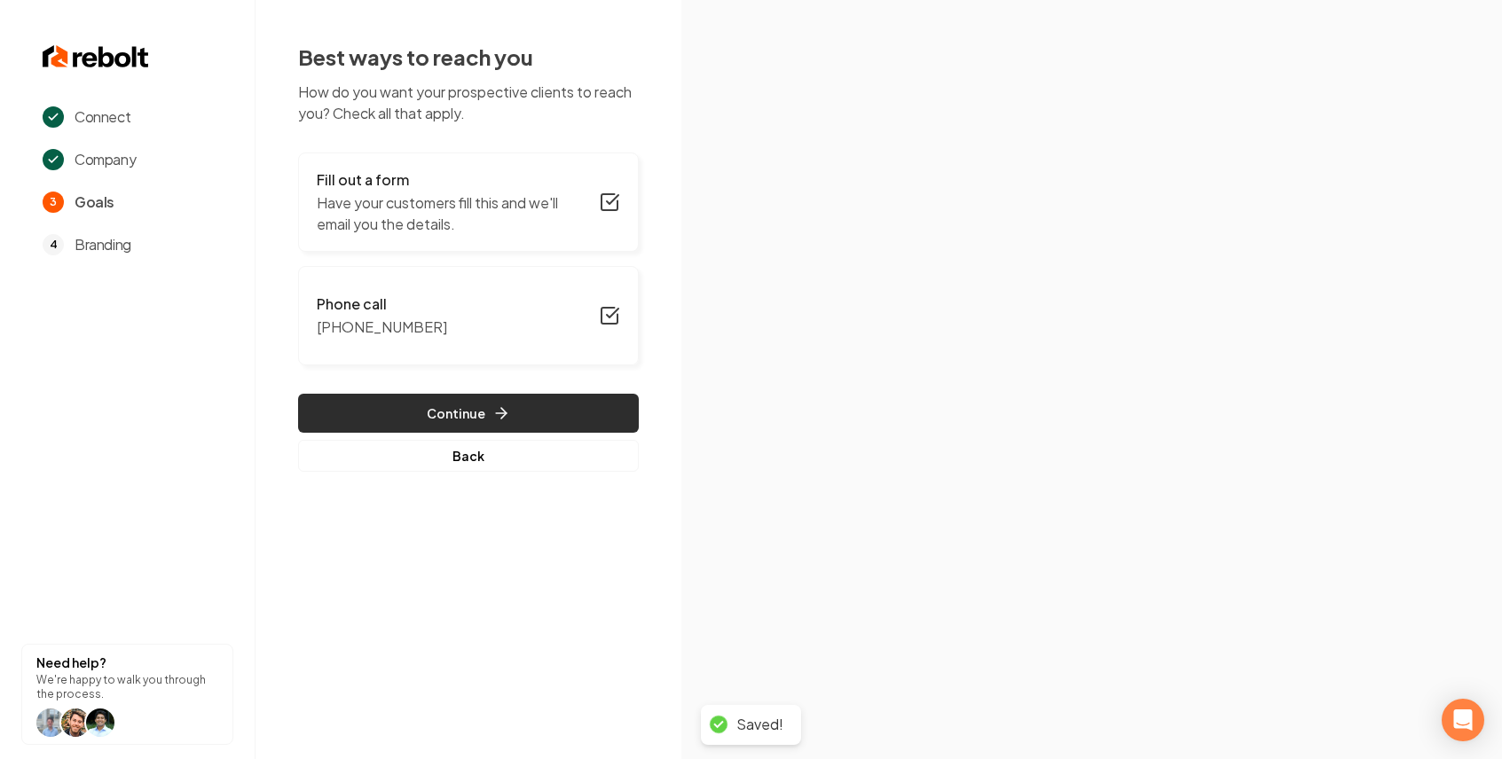
click at [570, 409] on button "Continue" at bounding box center [468, 413] width 341 height 39
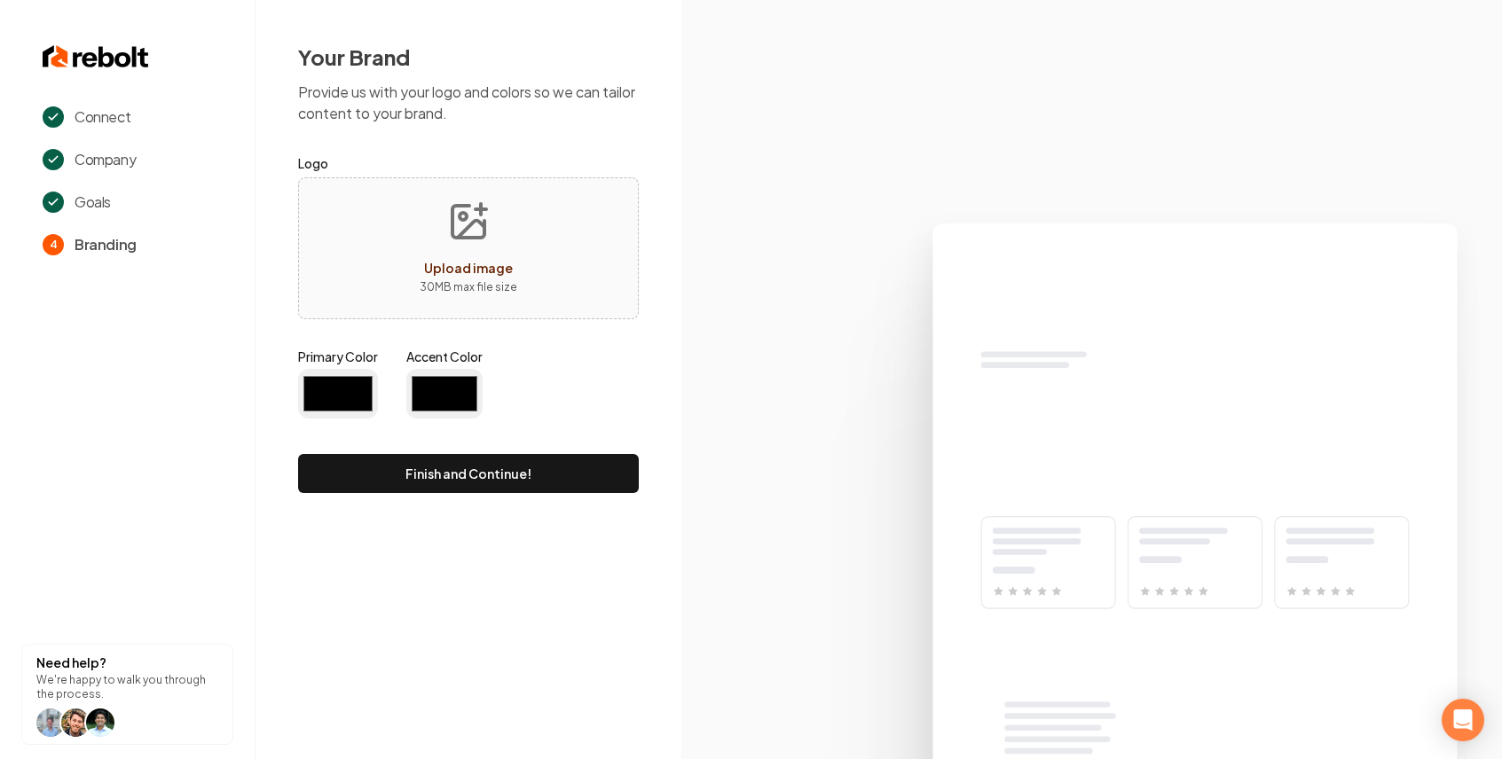
type input "#194d33"
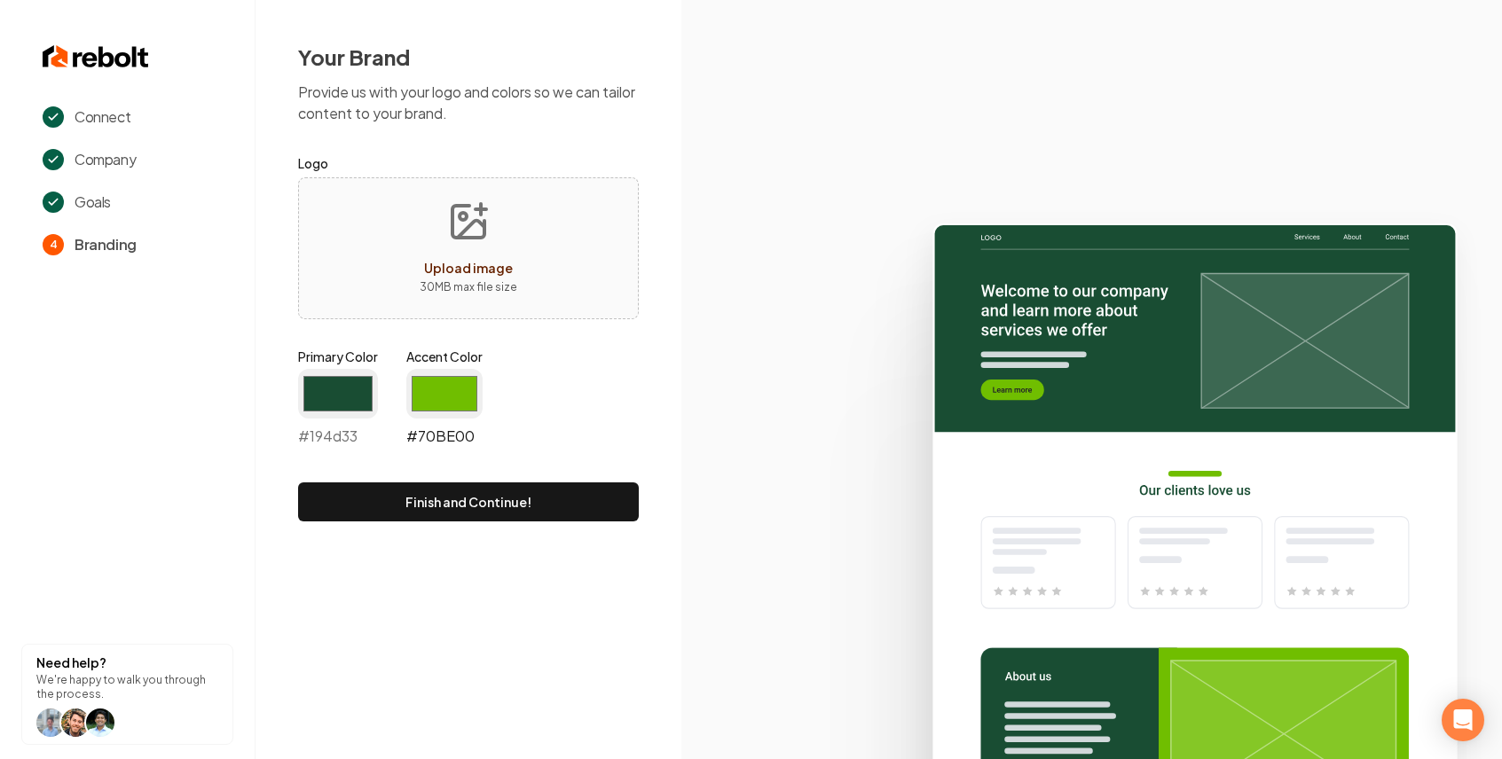
click at [450, 402] on input "#70be00" at bounding box center [444, 394] width 76 height 50
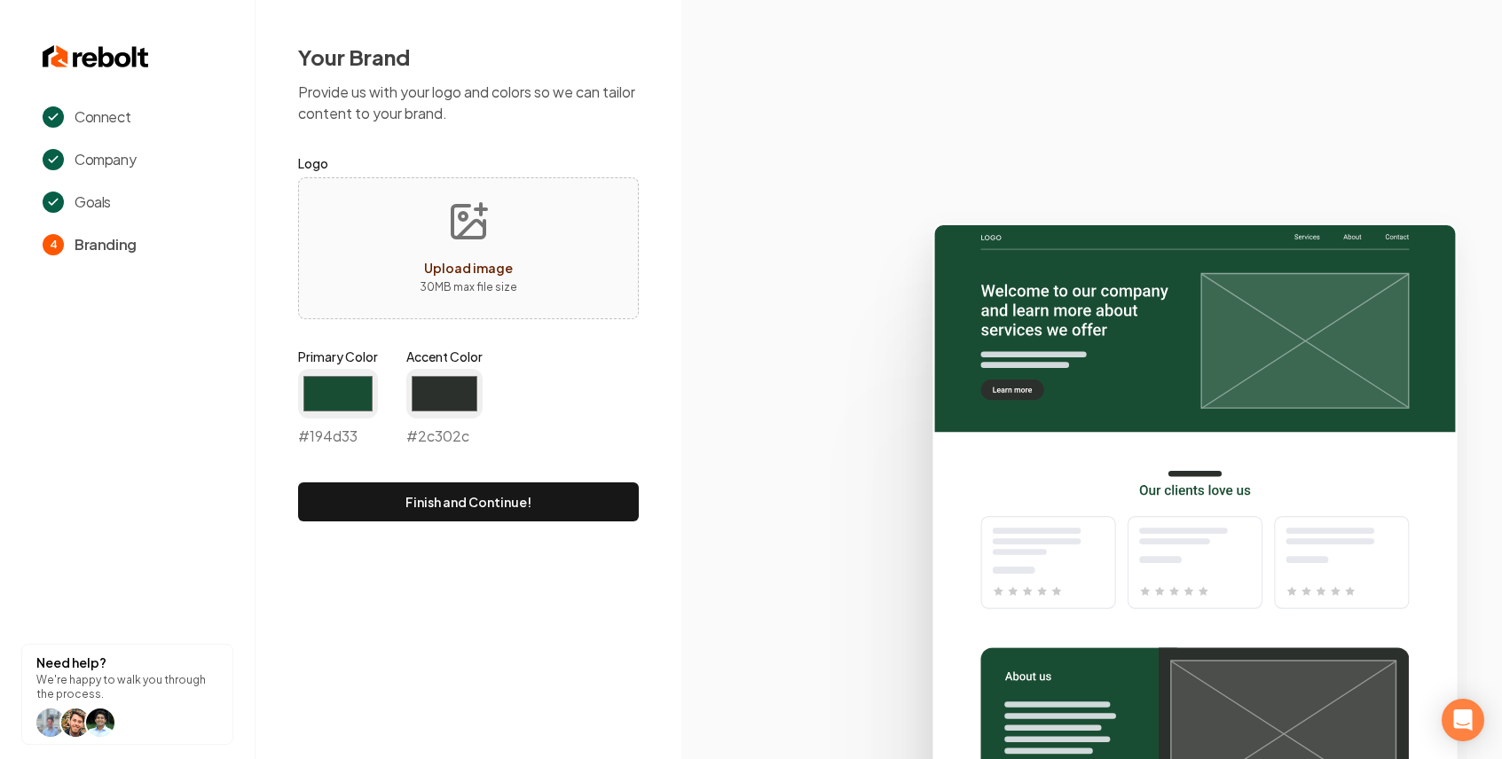
type input "#2c302c"
click at [349, 688] on div "Connect Company Goals 4 Branding Need help? We're happy to walk you through the…" at bounding box center [751, 379] width 1502 height 759
click at [538, 495] on button "Finish and Continue!" at bounding box center [468, 502] width 341 height 39
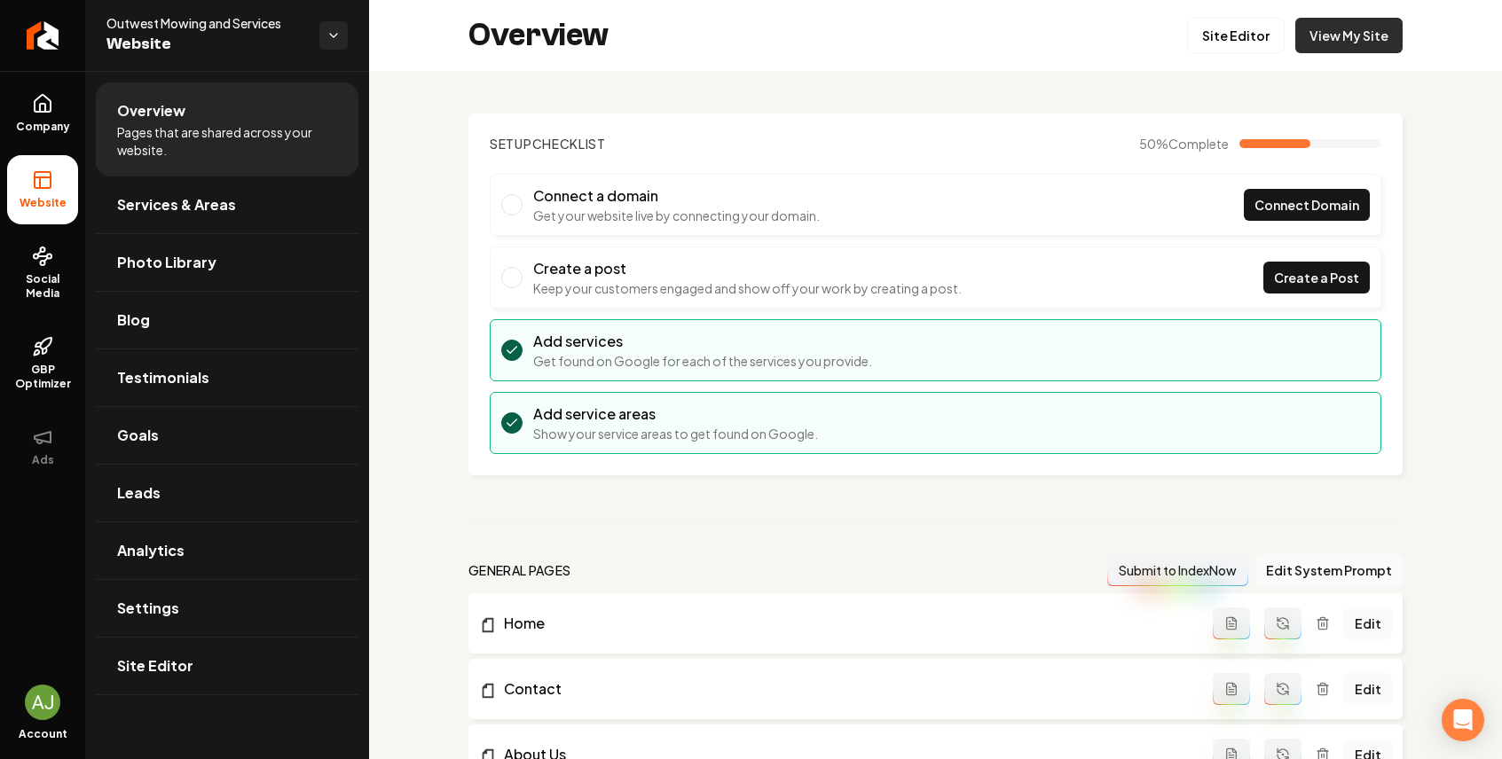
click at [1365, 48] on link "View My Site" at bounding box center [1348, 35] width 107 height 35
